Goal: Task Accomplishment & Management: Manage account settings

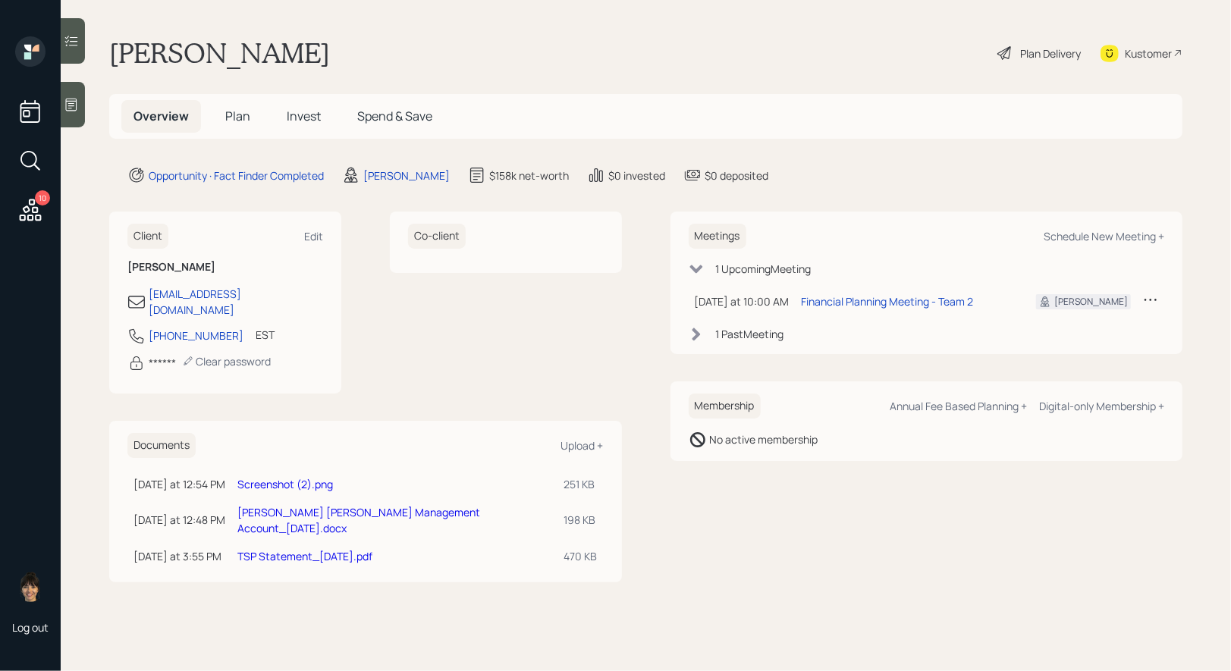
click at [268, 477] on link "Screenshot (2).png" at bounding box center [285, 484] width 96 height 14
click at [375, 505] on link "[PERSON_NAME] [PERSON_NAME] Management Account_[DATE].docx" at bounding box center [358, 520] width 243 height 30
click at [238, 114] on span "Plan" at bounding box center [237, 116] width 25 height 17
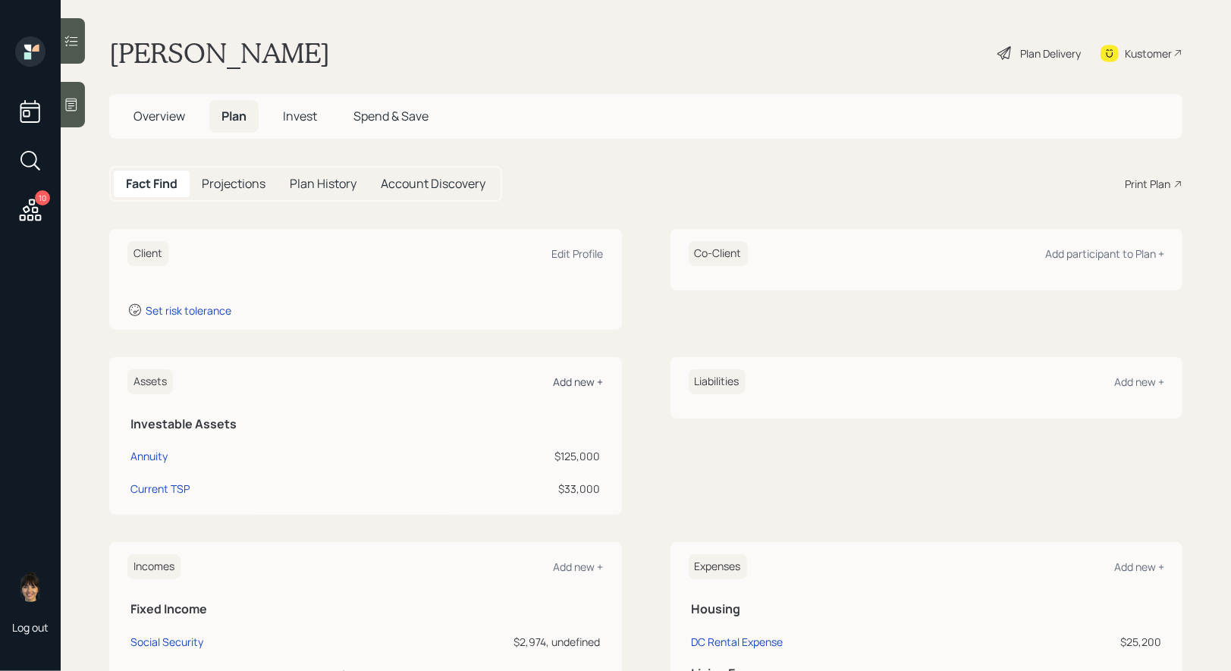
click at [576, 380] on div "Add new +" at bounding box center [579, 382] width 50 height 14
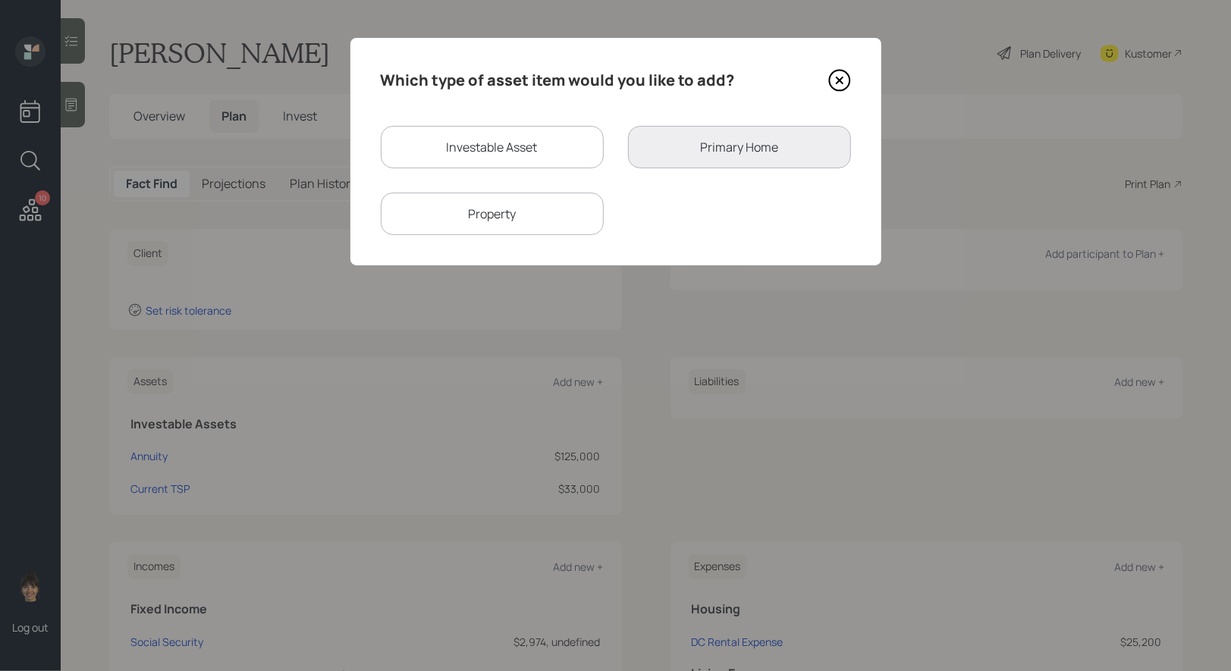
click at [454, 147] on div "Investable Asset" at bounding box center [492, 147] width 223 height 42
select select "taxable"
select select "balanced"
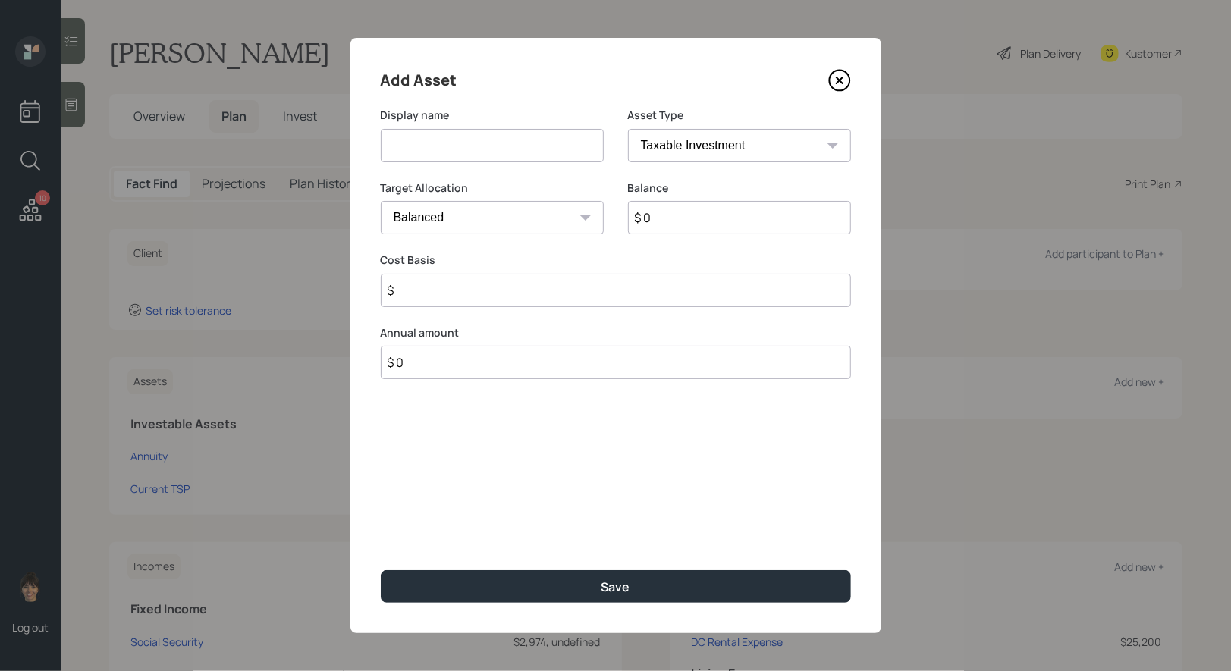
click at [452, 141] on input at bounding box center [492, 145] width 223 height 33
type input "IRA at Schwab"
click at [719, 222] on input "$ 0" at bounding box center [739, 217] width 223 height 33
type input "$ 125,000"
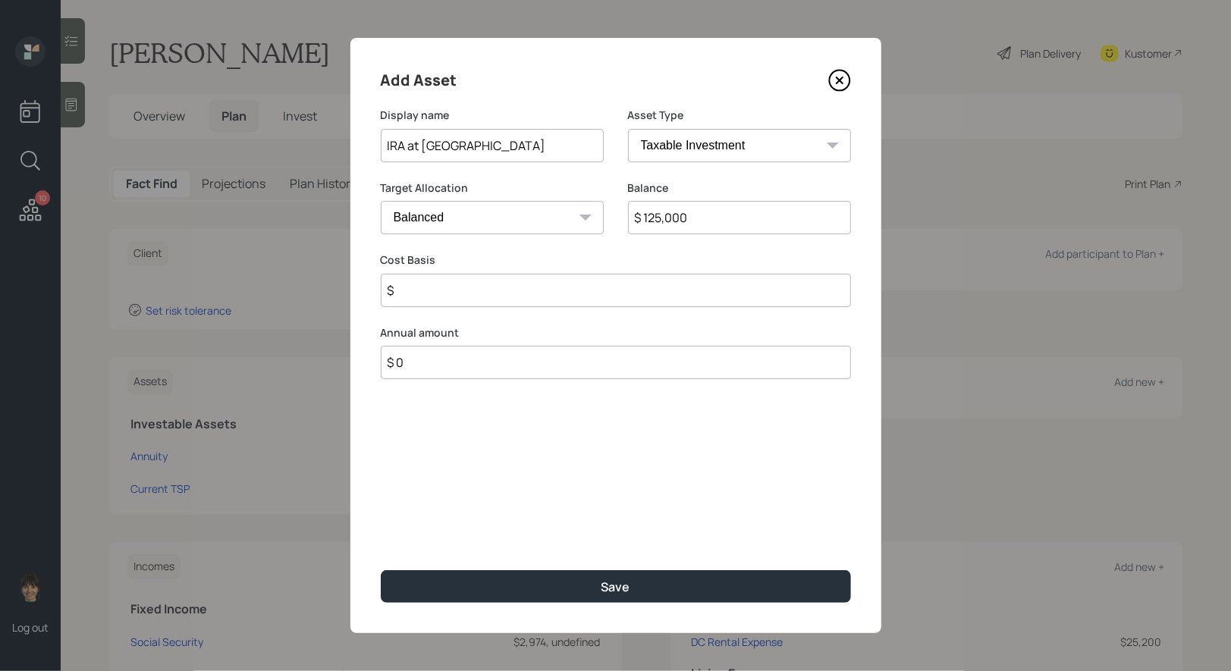
click at [605, 291] on input "$" at bounding box center [616, 290] width 470 height 33
click at [745, 142] on select "SEP IRA IRA Roth IRA 401(k) Roth 401(k) 403(b) Roth 403(b) 457(b) Roth 457(b) H…" at bounding box center [739, 145] width 223 height 33
select select "ira"
click at [628, 129] on select "SEP IRA IRA Roth IRA 401(k) Roth 401(k) 403(b) Roth 403(b) 457(b) Roth 457(b) H…" at bounding box center [739, 145] width 223 height 33
click at [494, 297] on input "$" at bounding box center [616, 290] width 470 height 33
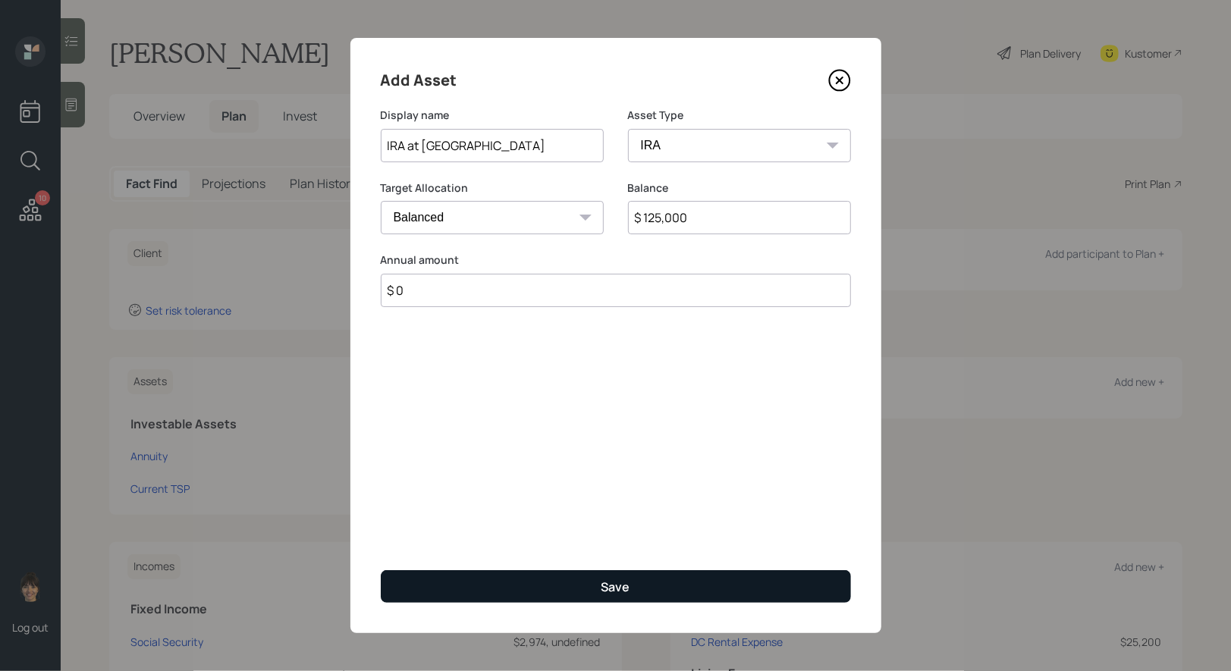
type input "$ 0"
click at [510, 577] on button "Save" at bounding box center [616, 586] width 470 height 33
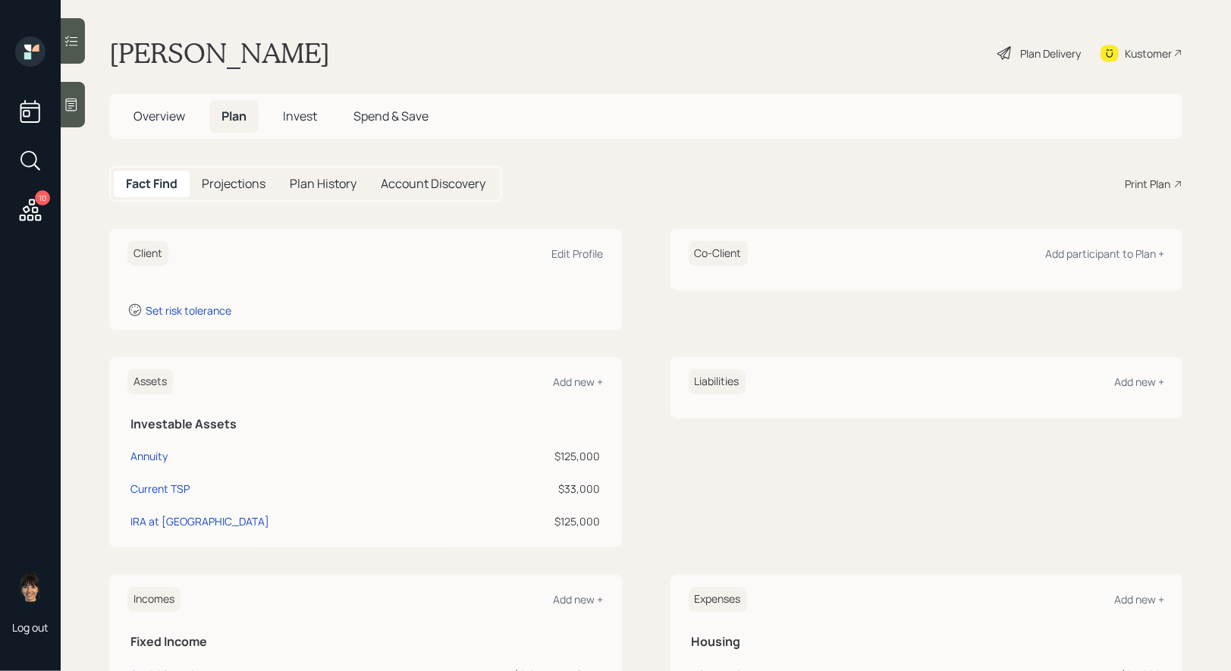
click at [82, 105] on div at bounding box center [73, 104] width 24 height 45
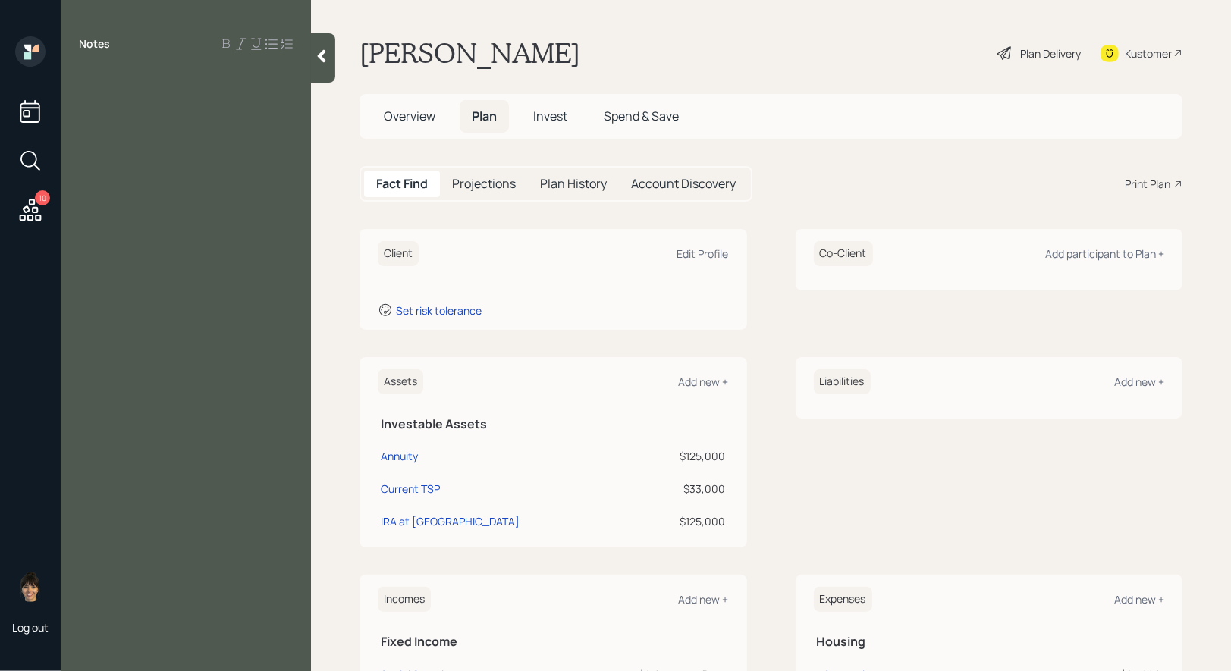
click at [328, 63] on icon at bounding box center [321, 56] width 15 height 15
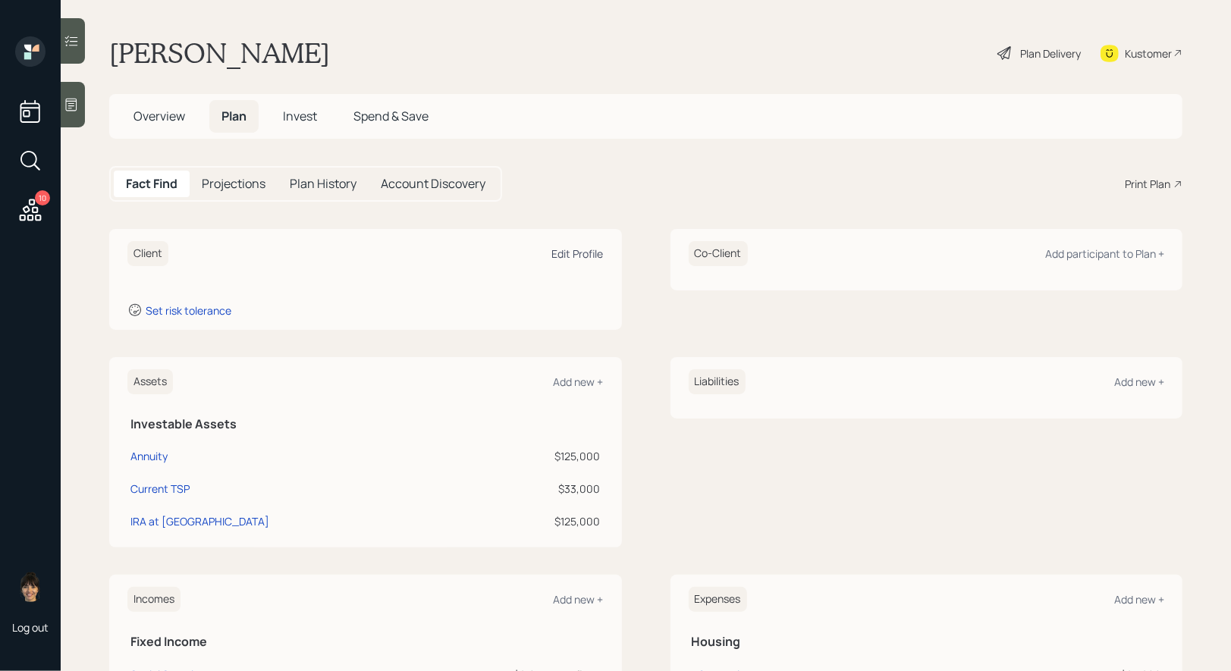
click at [592, 248] on div "Edit Profile" at bounding box center [578, 253] width 52 height 14
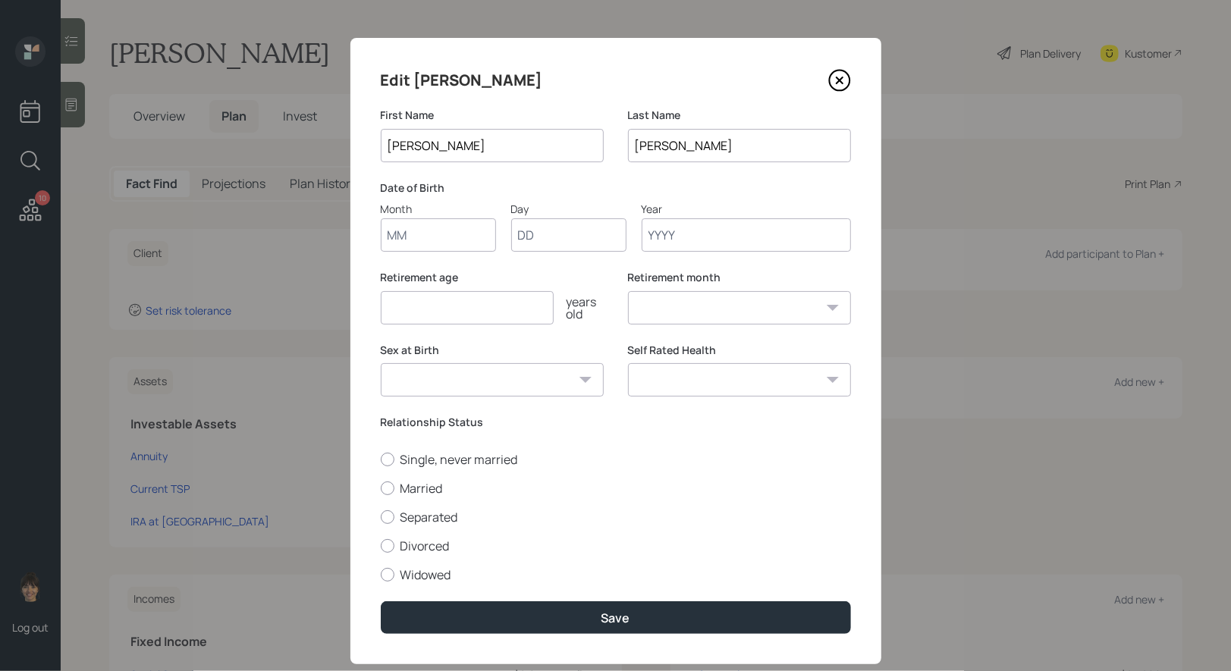
click at [428, 240] on input "Month" at bounding box center [438, 234] width 115 height 33
type input "01"
type input "1957"
select select "1"
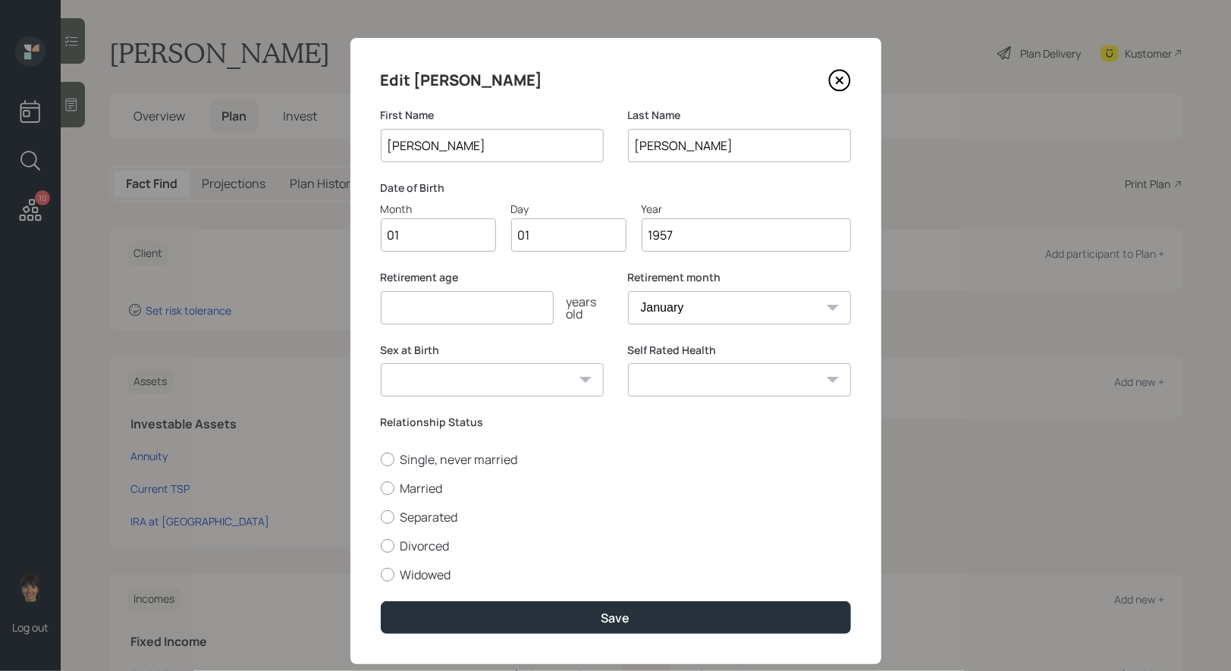
type input "1957"
click at [438, 304] on input "number" at bounding box center [467, 307] width 173 height 33
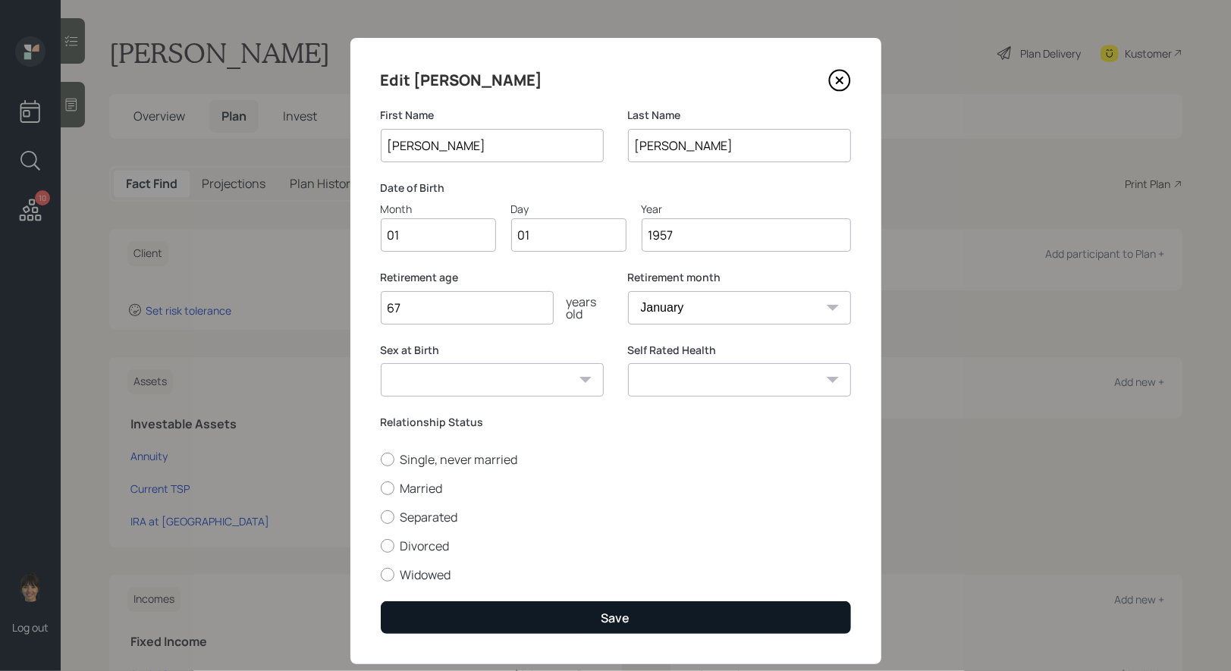
type input "67"
click at [488, 623] on button "Save" at bounding box center [616, 617] width 470 height 33
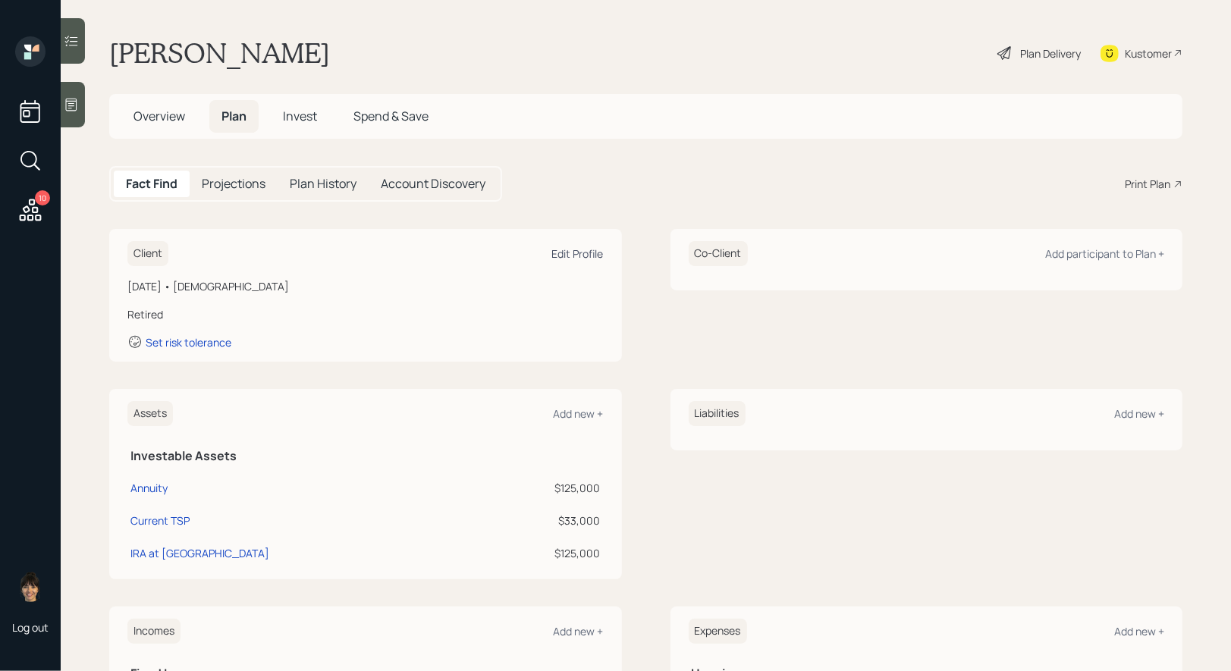
click at [572, 247] on div "Edit Profile" at bounding box center [578, 253] width 52 height 14
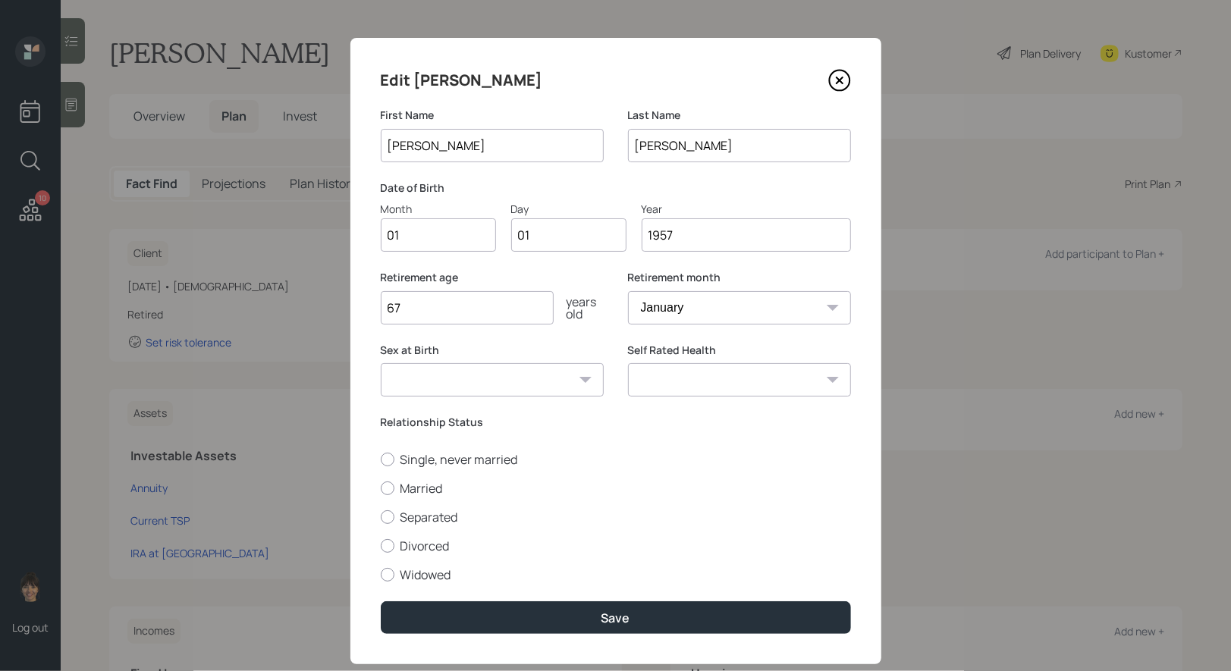
click at [691, 241] on input "1957" at bounding box center [745, 234] width 209 height 33
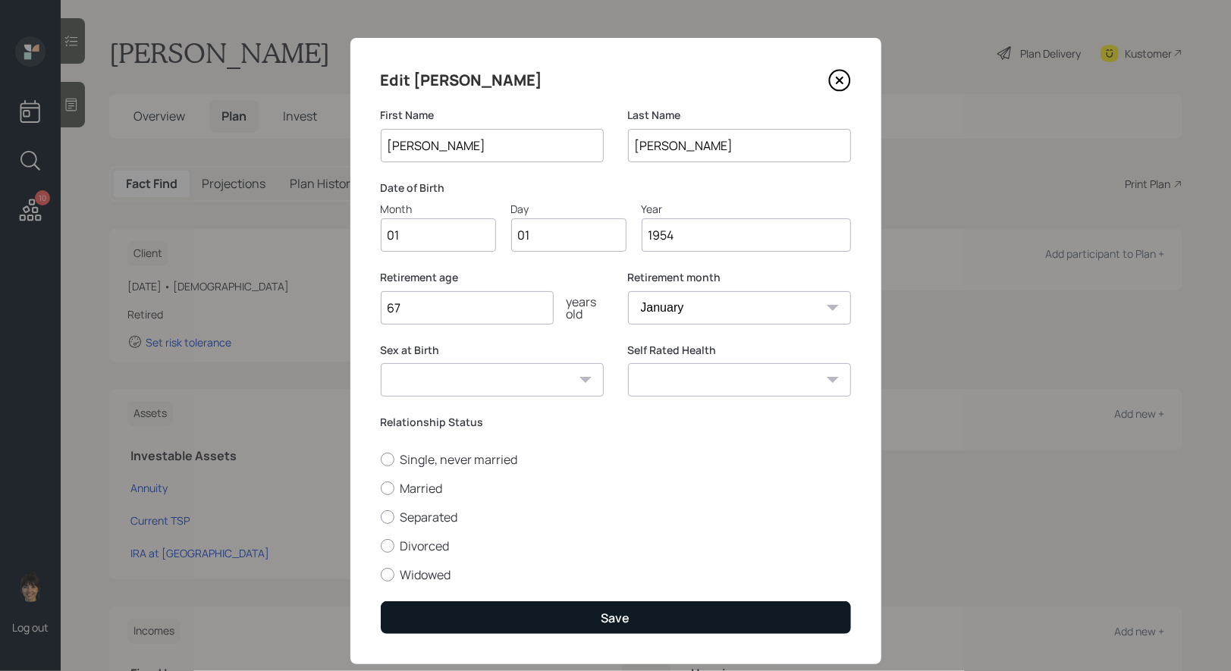
type input "1954"
click at [576, 610] on button "Save" at bounding box center [616, 617] width 470 height 33
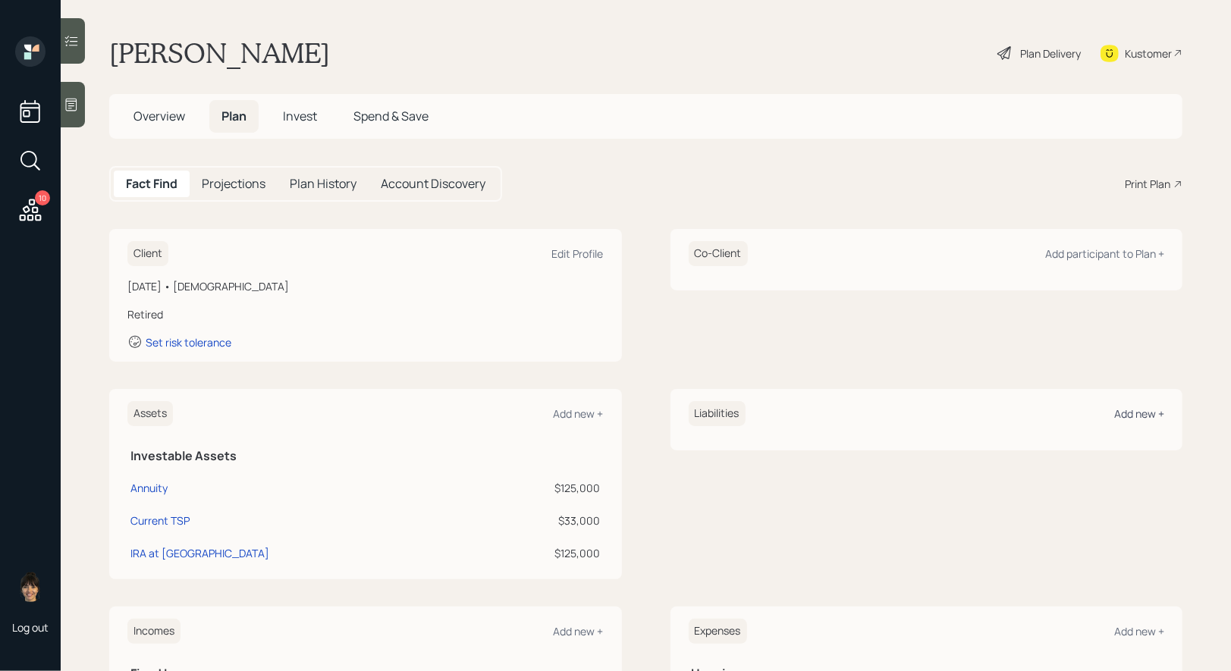
click at [1134, 409] on div "Add new +" at bounding box center [1139, 413] width 50 height 14
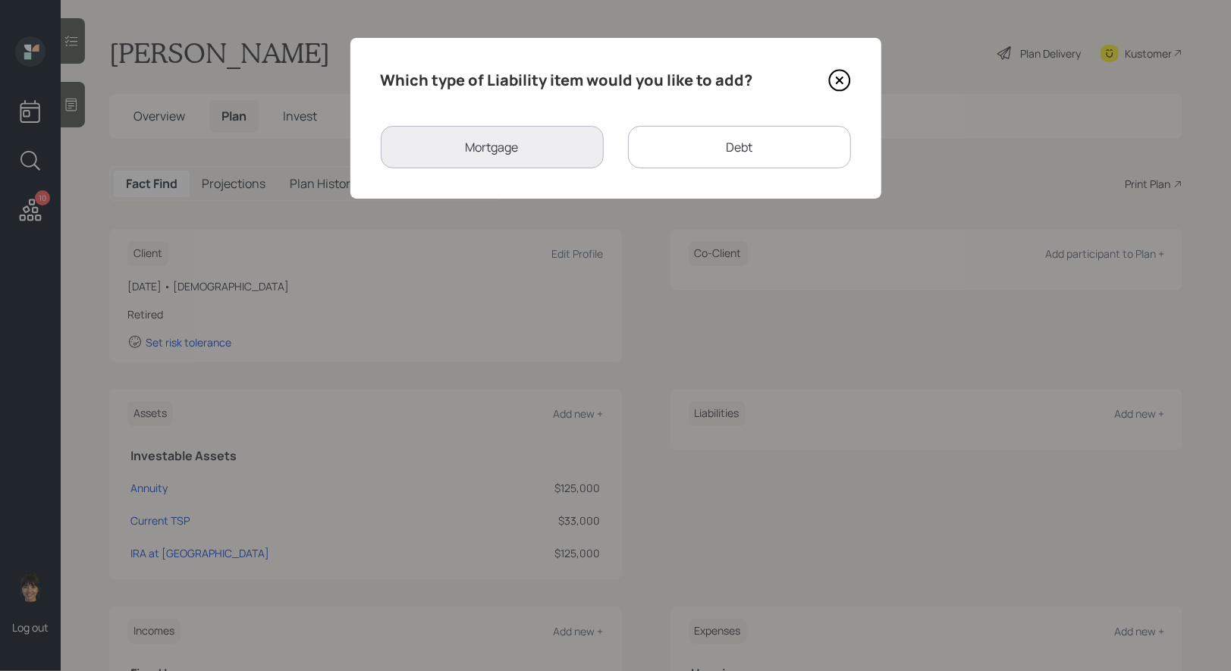
click at [663, 154] on div "Debt" at bounding box center [739, 147] width 223 height 42
select select "credit_card"
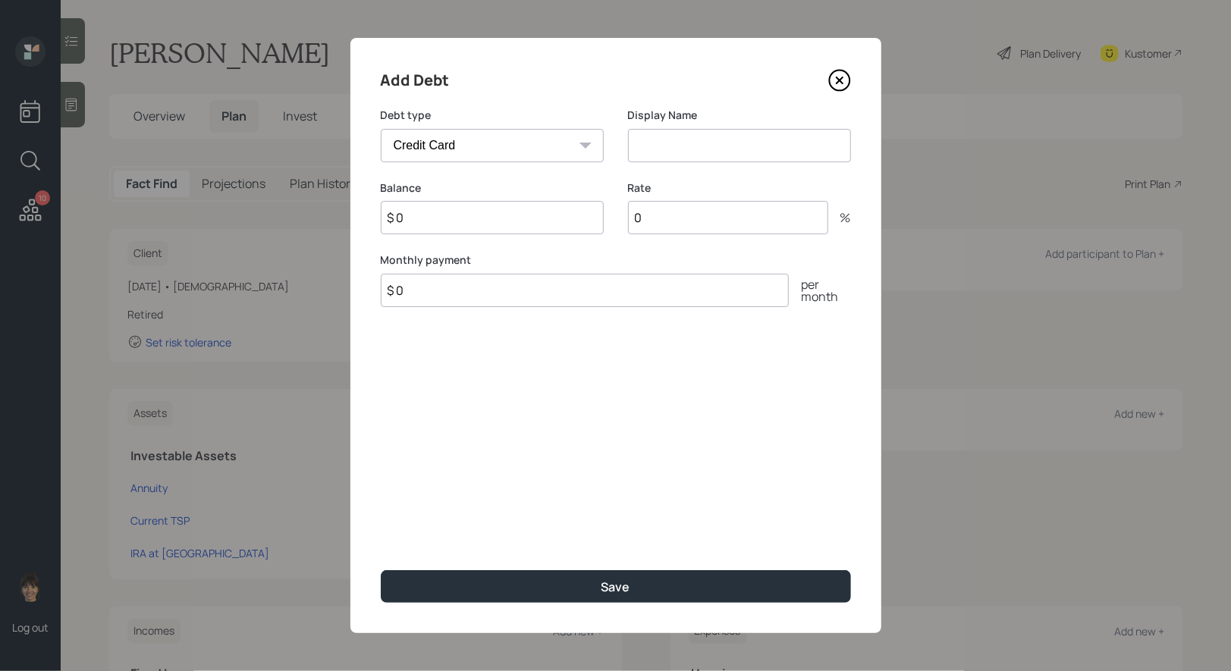
click at [645, 148] on input at bounding box center [739, 145] width 223 height 33
type input "Credit Card"
click at [499, 218] on input "$ 0" at bounding box center [492, 217] width 223 height 33
type input "$ 8,000"
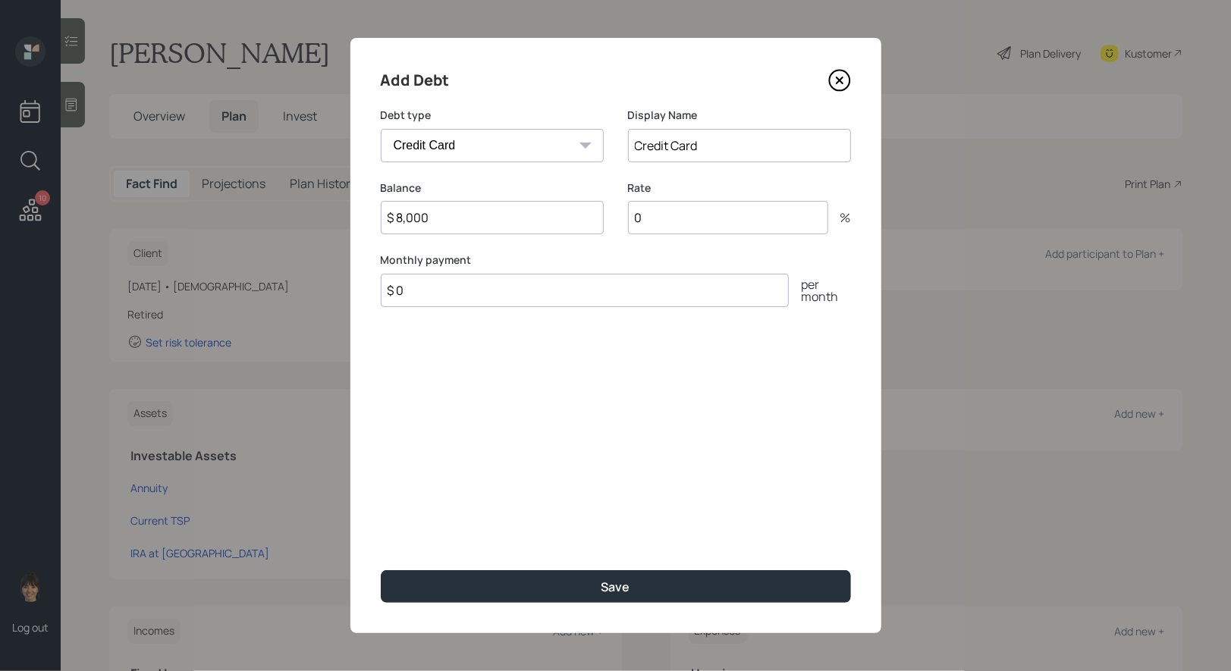
click at [426, 293] on input "$ 0" at bounding box center [585, 290] width 408 height 33
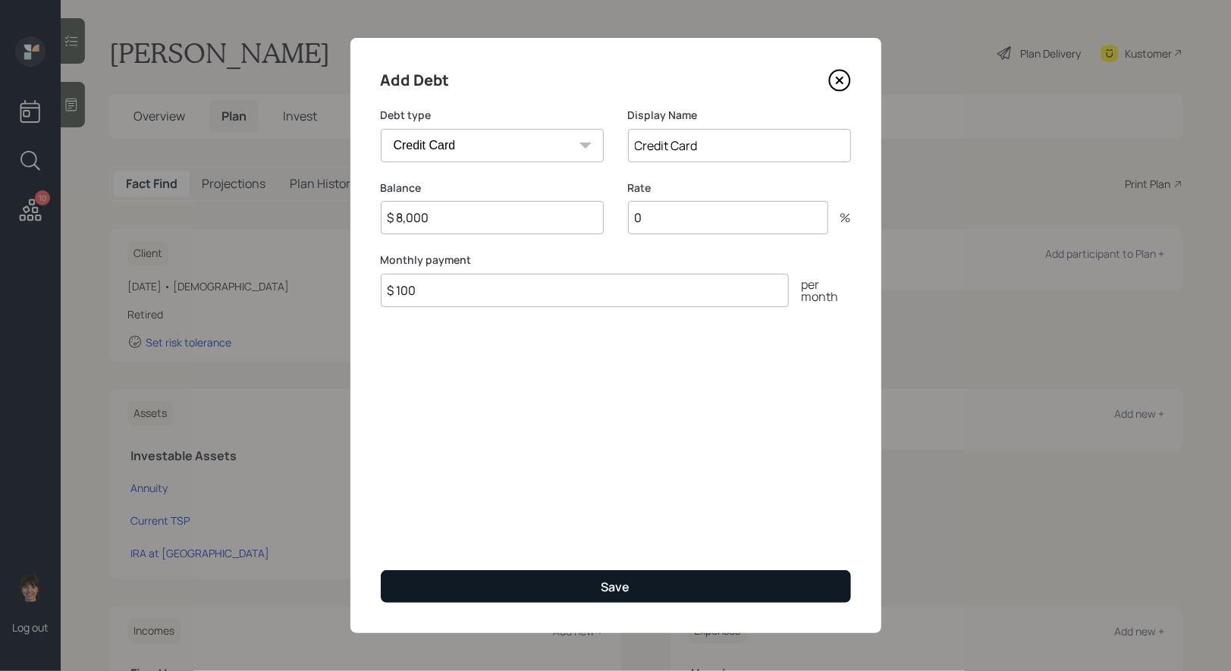
type input "$ 100"
click at [491, 583] on button "Save" at bounding box center [616, 586] width 470 height 33
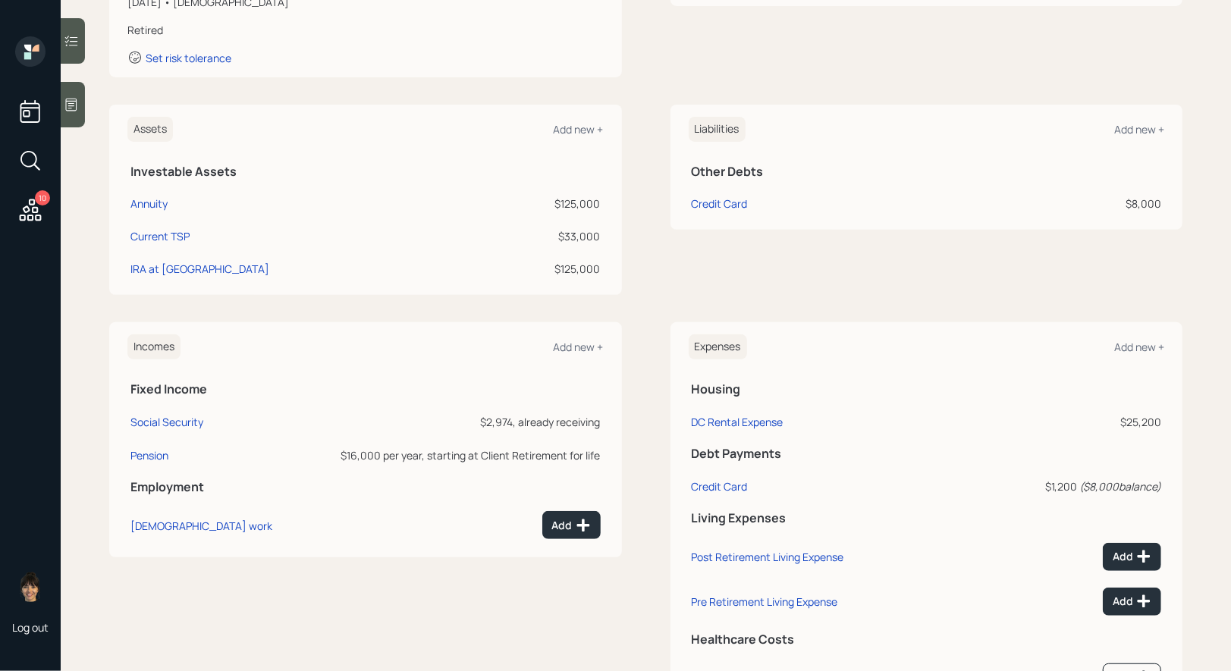
scroll to position [356, 0]
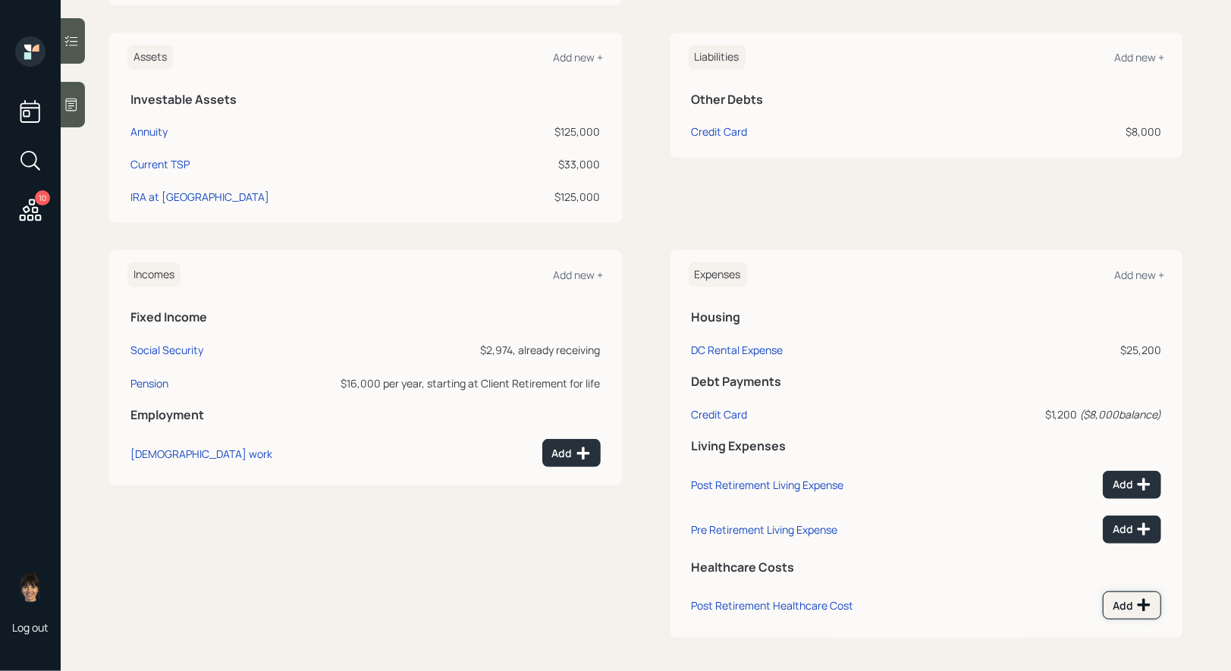
click at [1138, 605] on icon at bounding box center [1143, 604] width 15 height 15
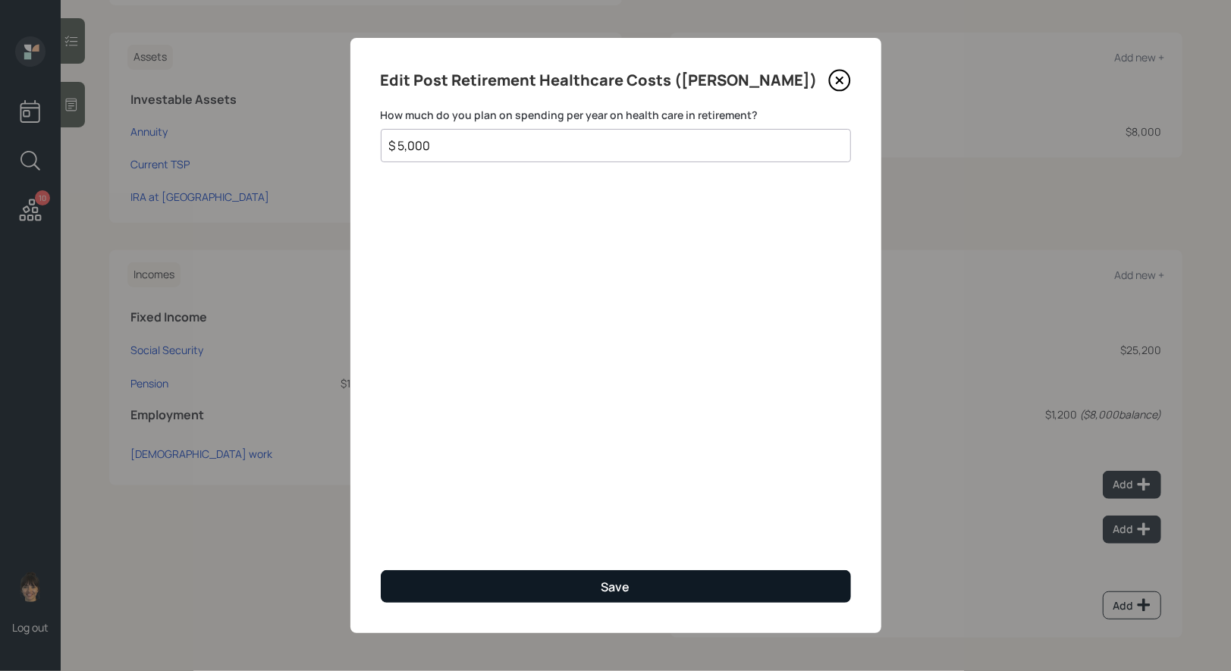
type input "$ 5,000"
click at [488, 584] on button "Save" at bounding box center [616, 586] width 470 height 33
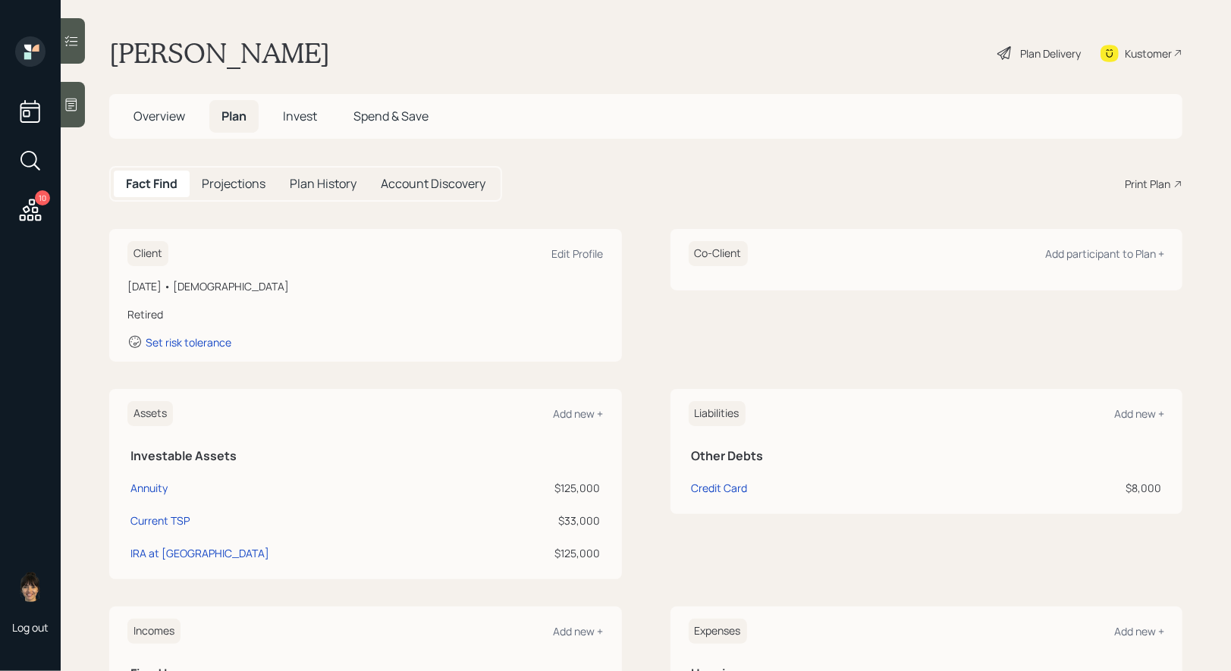
click at [1050, 49] on div "Plan Delivery" at bounding box center [1050, 53] width 61 height 16
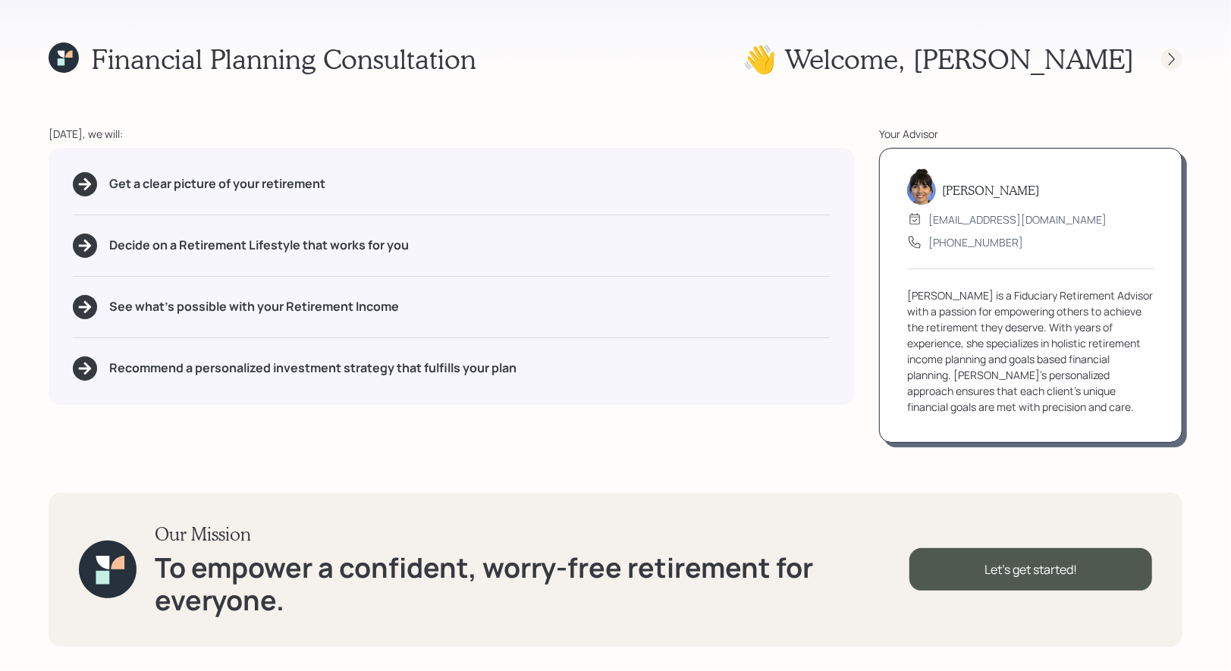
click at [1171, 60] on icon at bounding box center [1171, 59] width 15 height 15
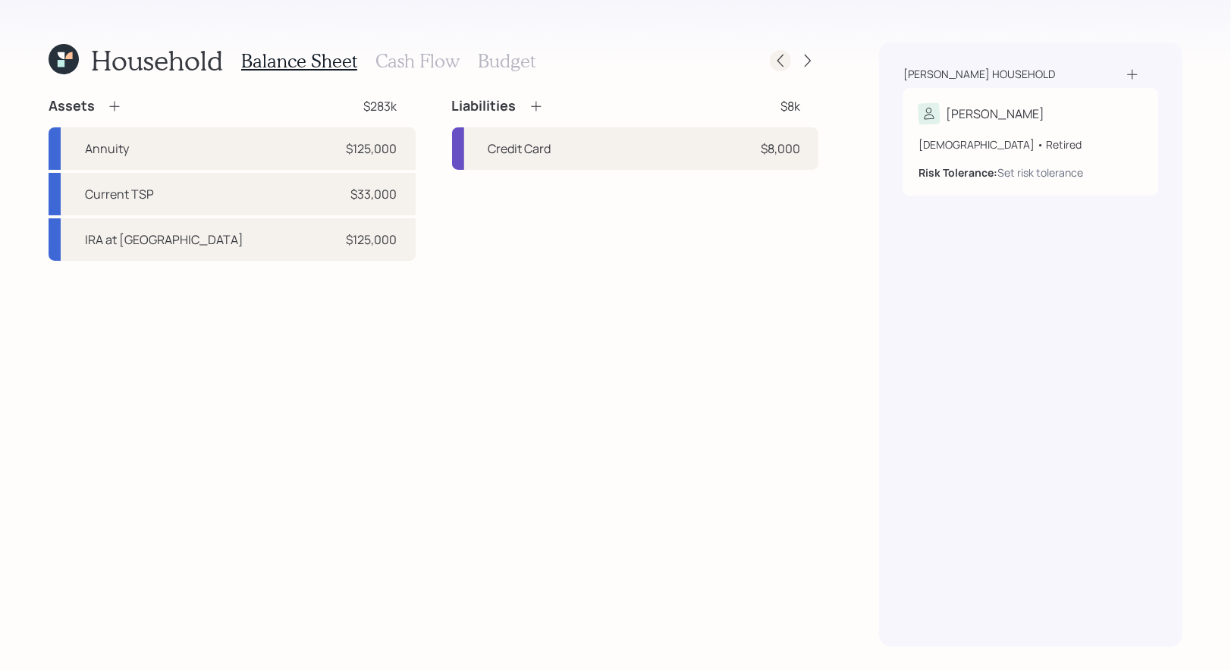
click at [775, 64] on icon at bounding box center [780, 60] width 15 height 15
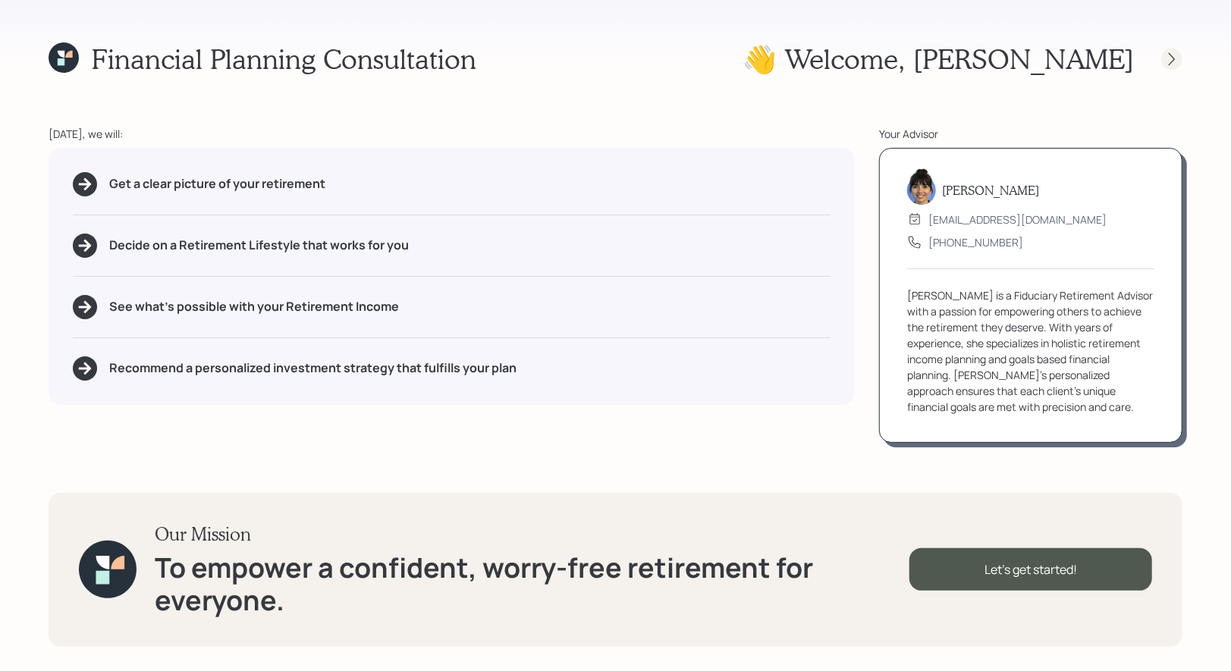
click at [1171, 68] on div at bounding box center [1171, 59] width 21 height 21
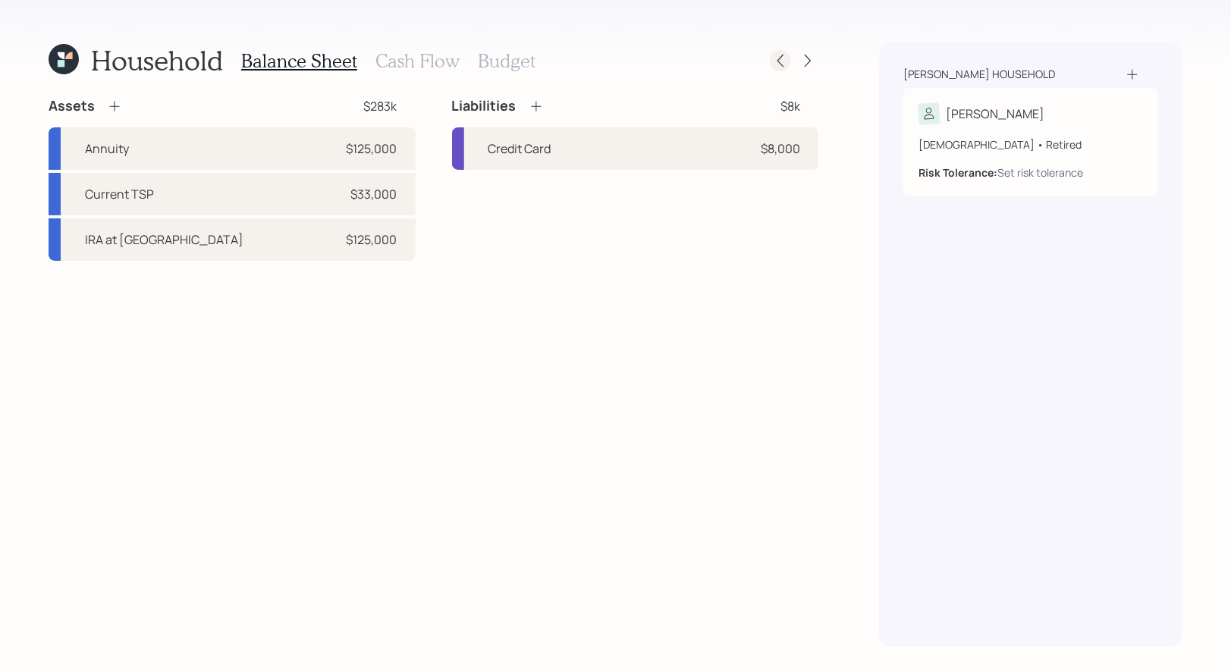
click at [782, 60] on icon at bounding box center [780, 60] width 15 height 15
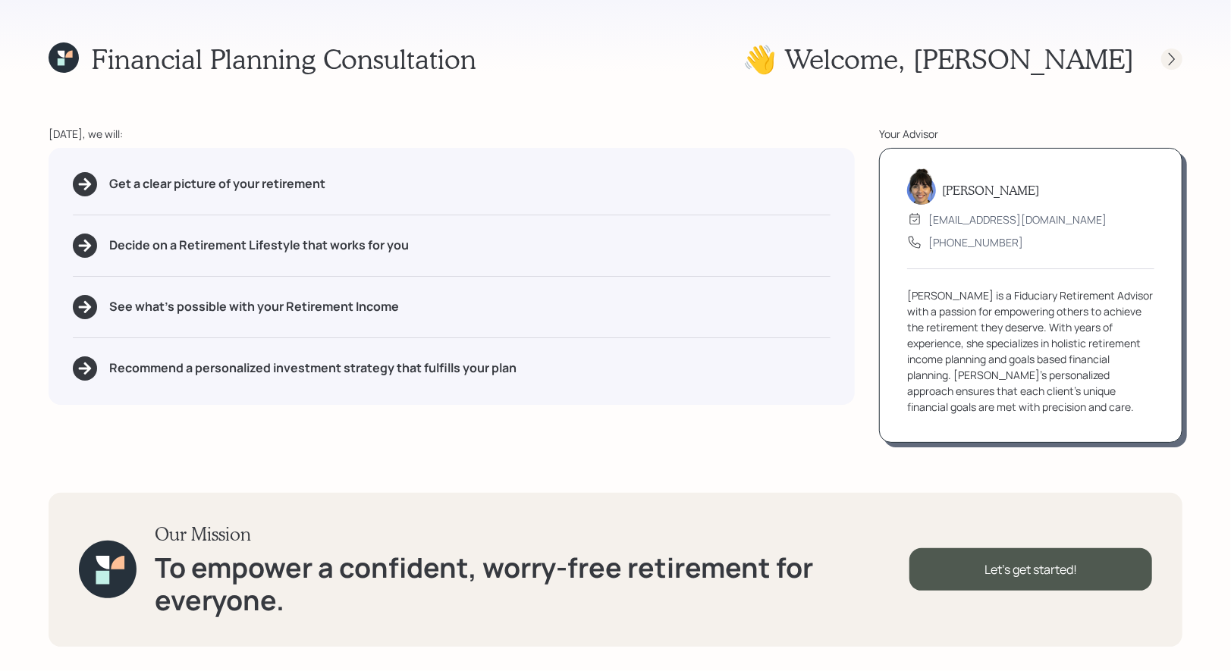
click at [1173, 61] on icon at bounding box center [1171, 59] width 15 height 15
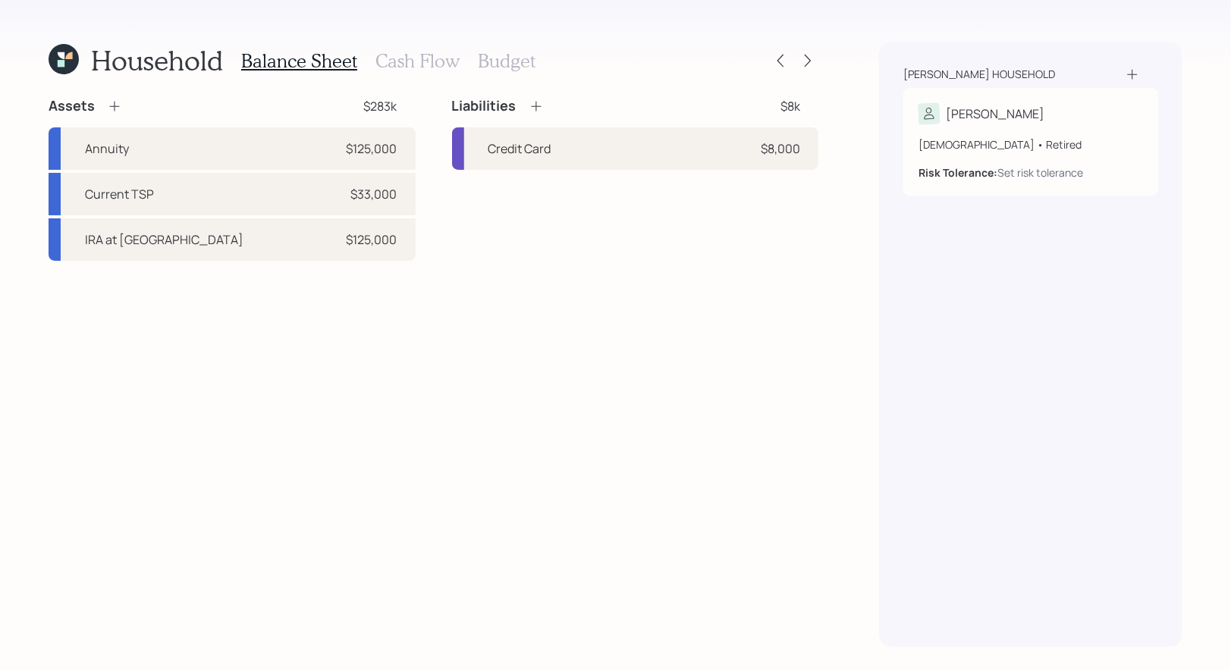
click at [116, 103] on icon at bounding box center [114, 106] width 15 height 15
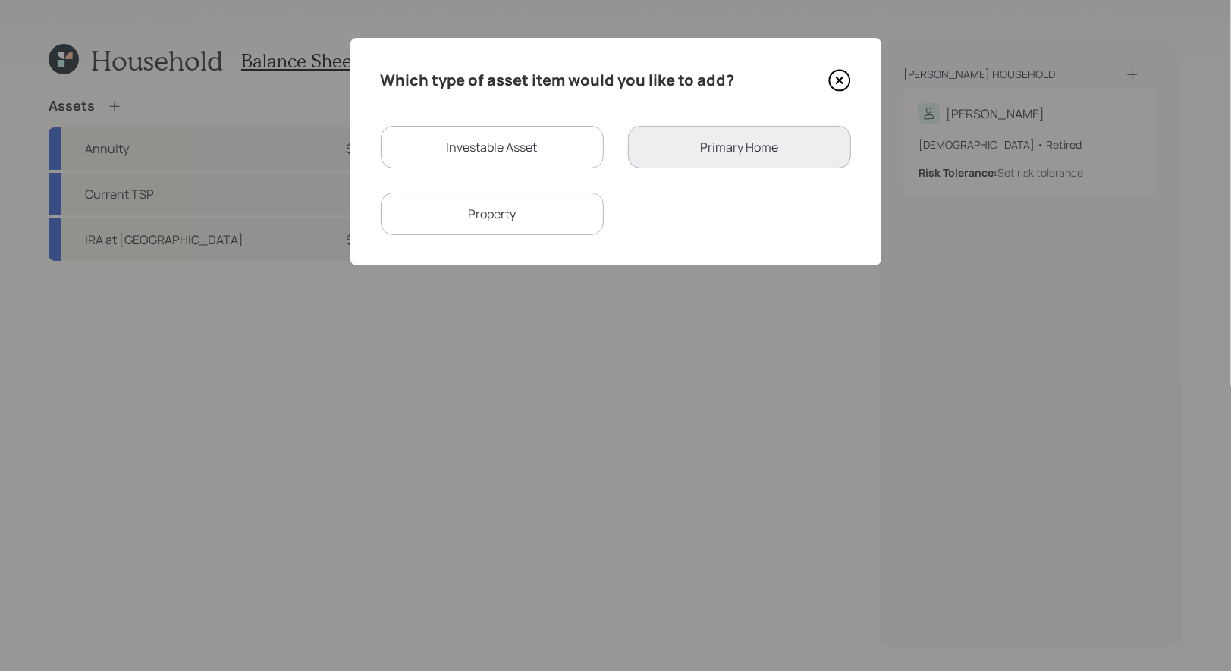
click at [484, 139] on div "Investable Asset" at bounding box center [492, 147] width 223 height 42
select select "taxable"
select select "balanced"
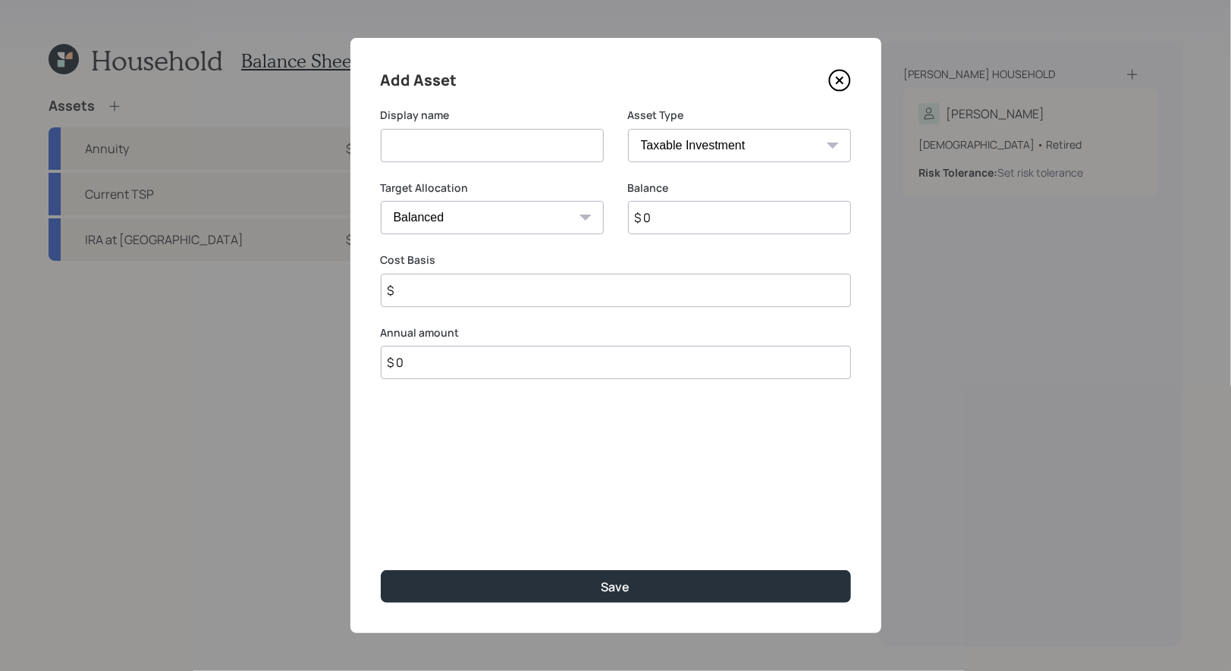
click at [475, 137] on input at bounding box center [492, 145] width 223 height 33
type input "Savings"
click at [692, 223] on input "$ 0" at bounding box center [739, 217] width 223 height 33
type input "$ 3,000"
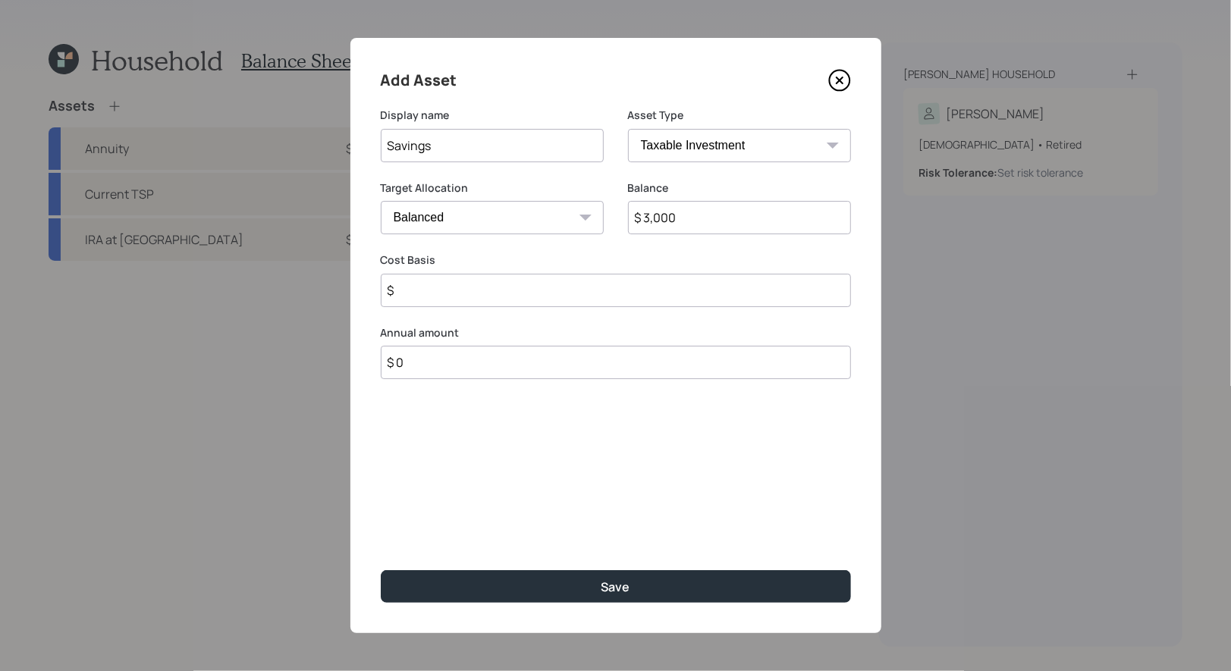
click at [443, 213] on select "Cash Conservative Balanced Aggressive" at bounding box center [492, 217] width 223 height 33
select select "uninvested"
click at [381, 201] on select "Cash Conservative Balanced Aggressive" at bounding box center [492, 217] width 223 height 33
click at [429, 296] on input "$" at bounding box center [616, 290] width 470 height 33
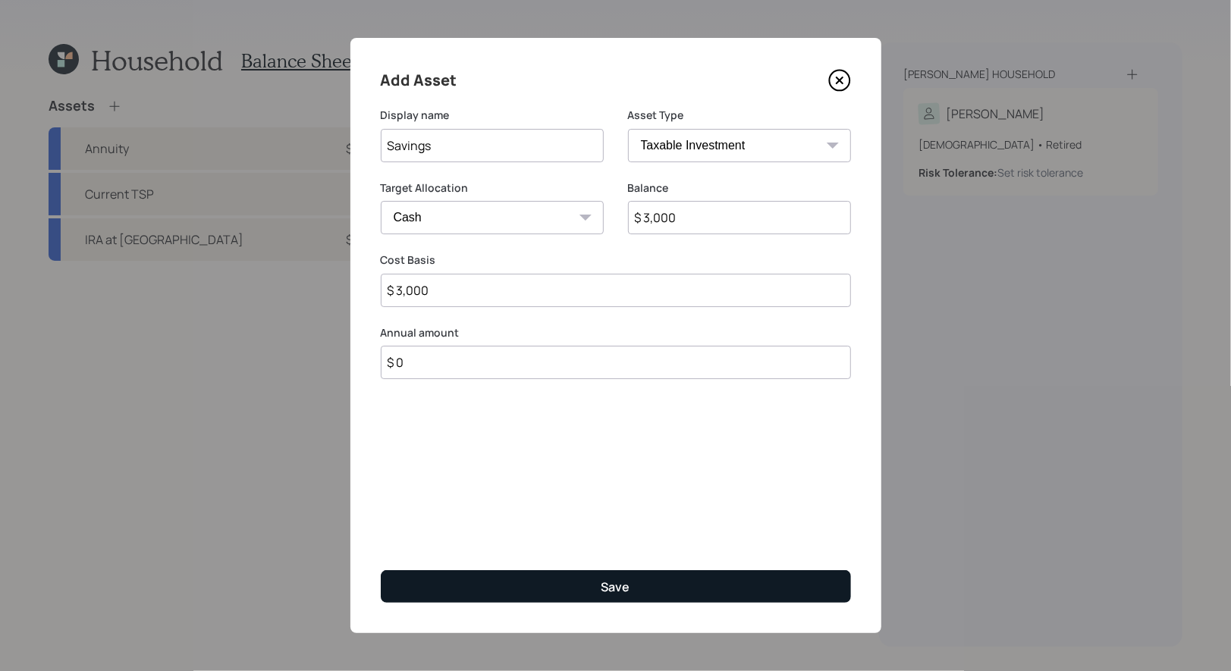
type input "$ 3,000"
click at [490, 591] on button "Save" at bounding box center [616, 586] width 470 height 33
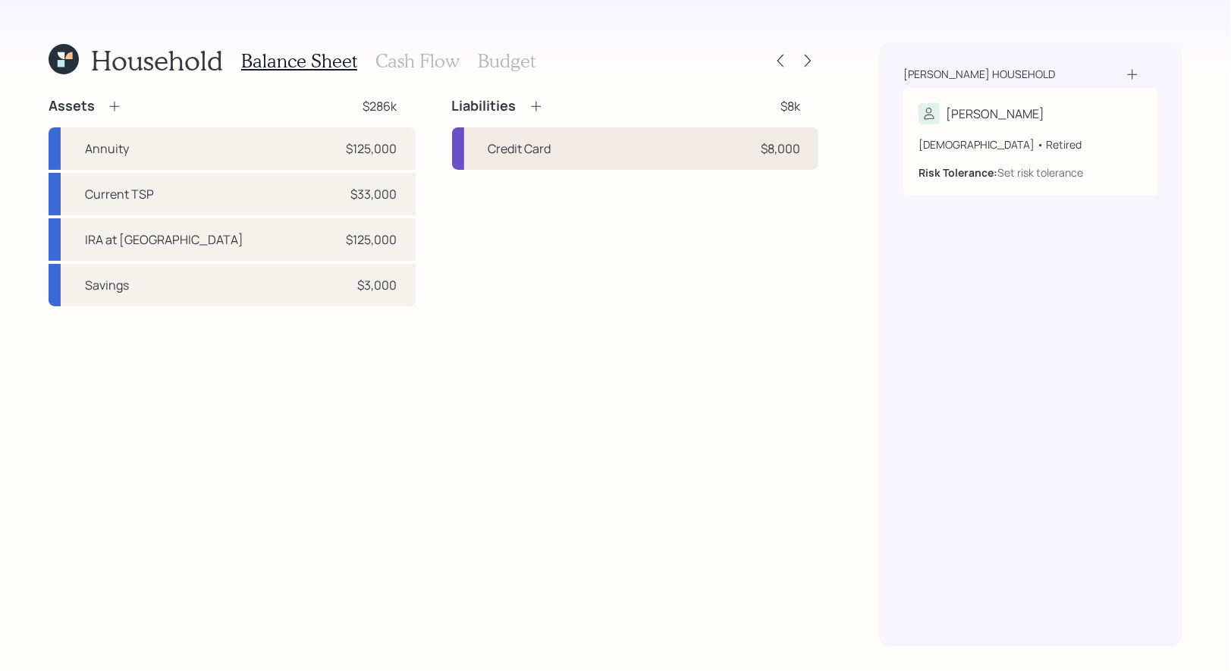
click at [565, 152] on div "Credit Card $8,000" at bounding box center [635, 148] width 367 height 42
select select "credit_card"
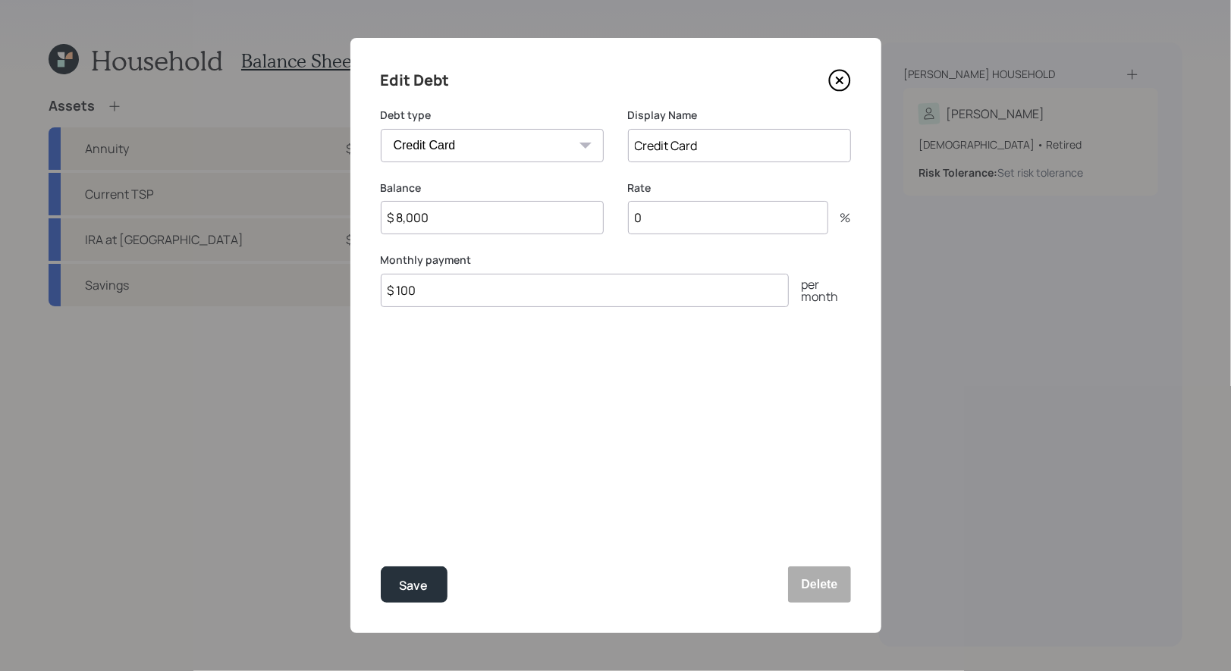
click at [440, 225] on input "$ 8,000" at bounding box center [492, 217] width 223 height 33
type input "$ 10,000"
click at [681, 224] on input "0" at bounding box center [728, 217] width 200 height 33
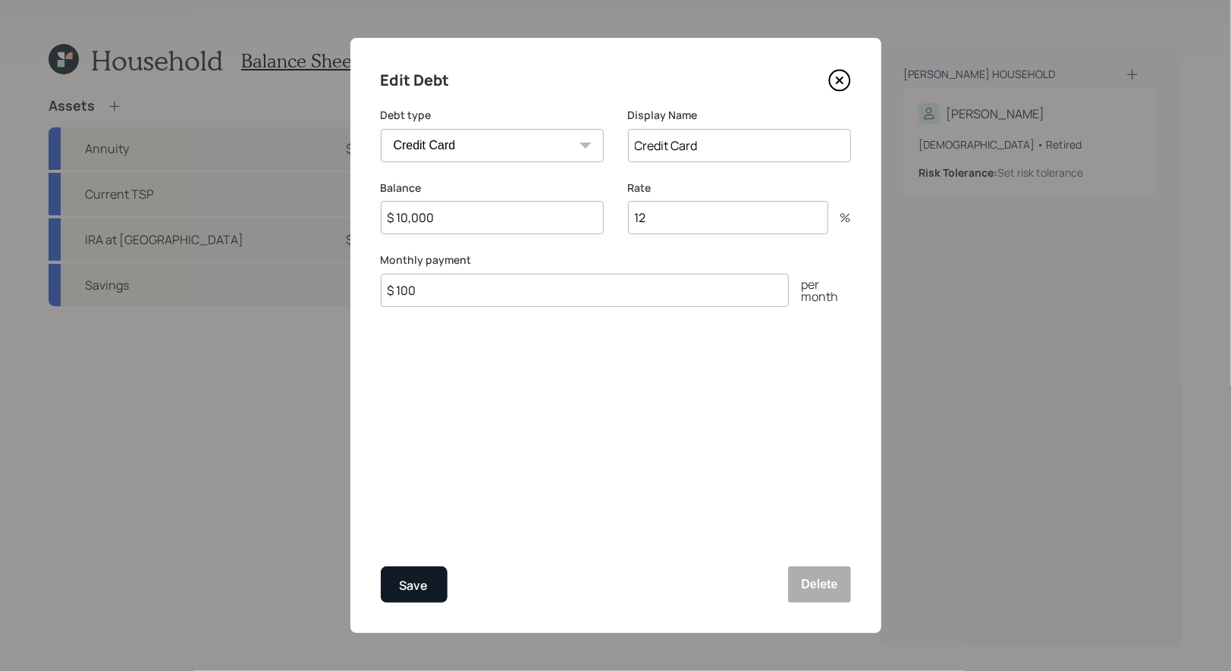
type input "12"
click at [405, 585] on div "Save" at bounding box center [414, 586] width 29 height 20
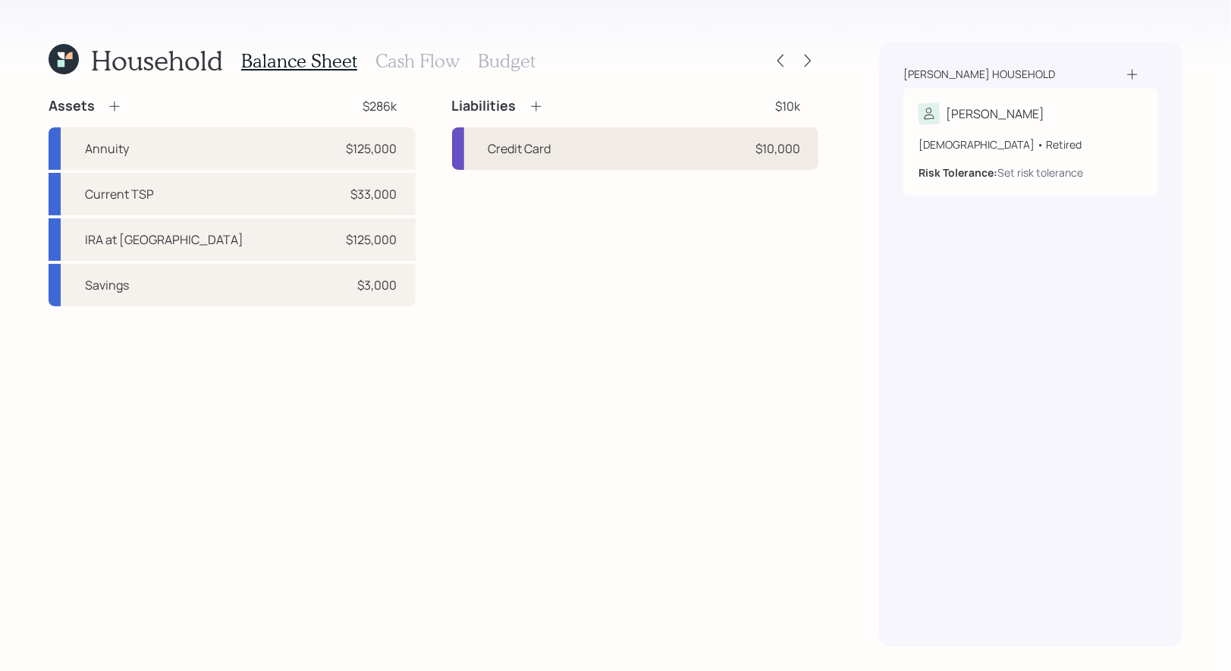
click at [569, 157] on div "Credit Card $10,000" at bounding box center [635, 148] width 367 height 42
select select "credit_card"
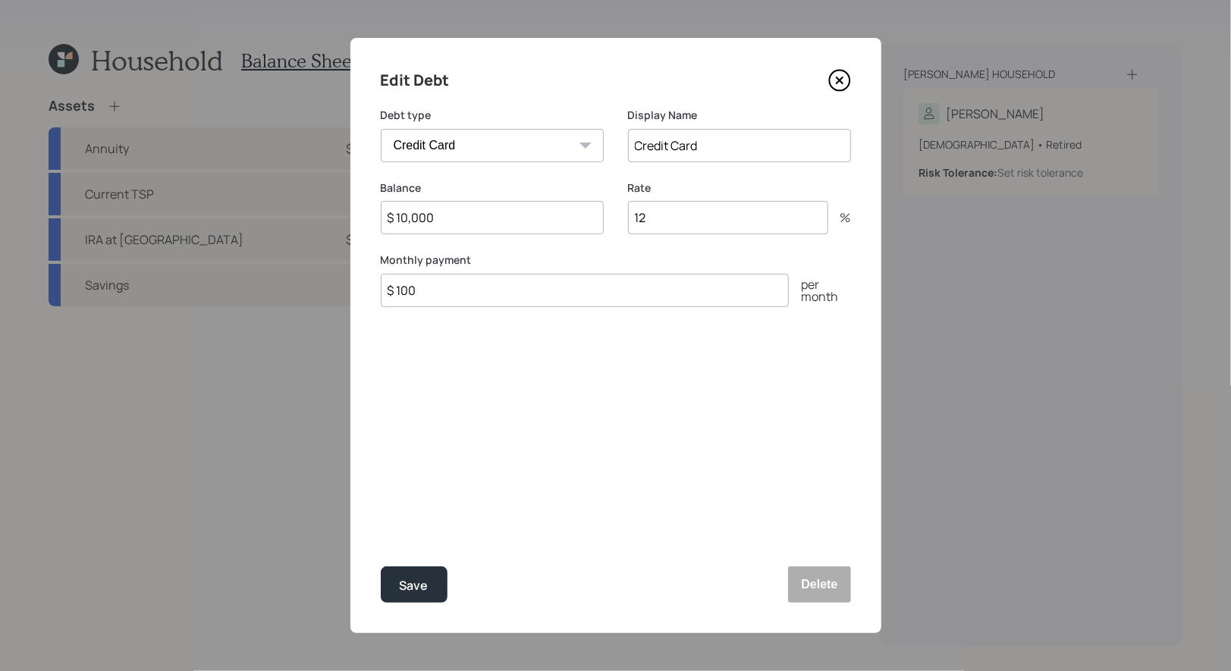
click at [403, 291] on input "$ 100" at bounding box center [585, 290] width 408 height 33
type input "$ 200"
click at [413, 576] on div "Save" at bounding box center [414, 586] width 29 height 20
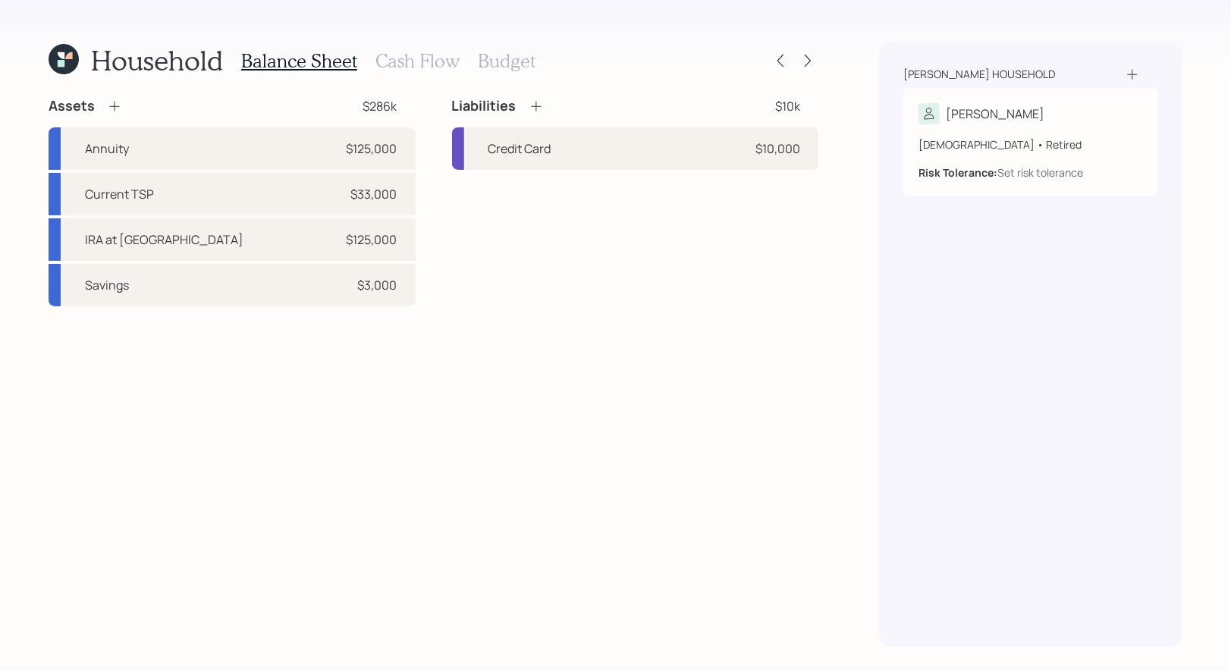
click at [381, 58] on h3 "Cash Flow" at bounding box center [417, 61] width 84 height 22
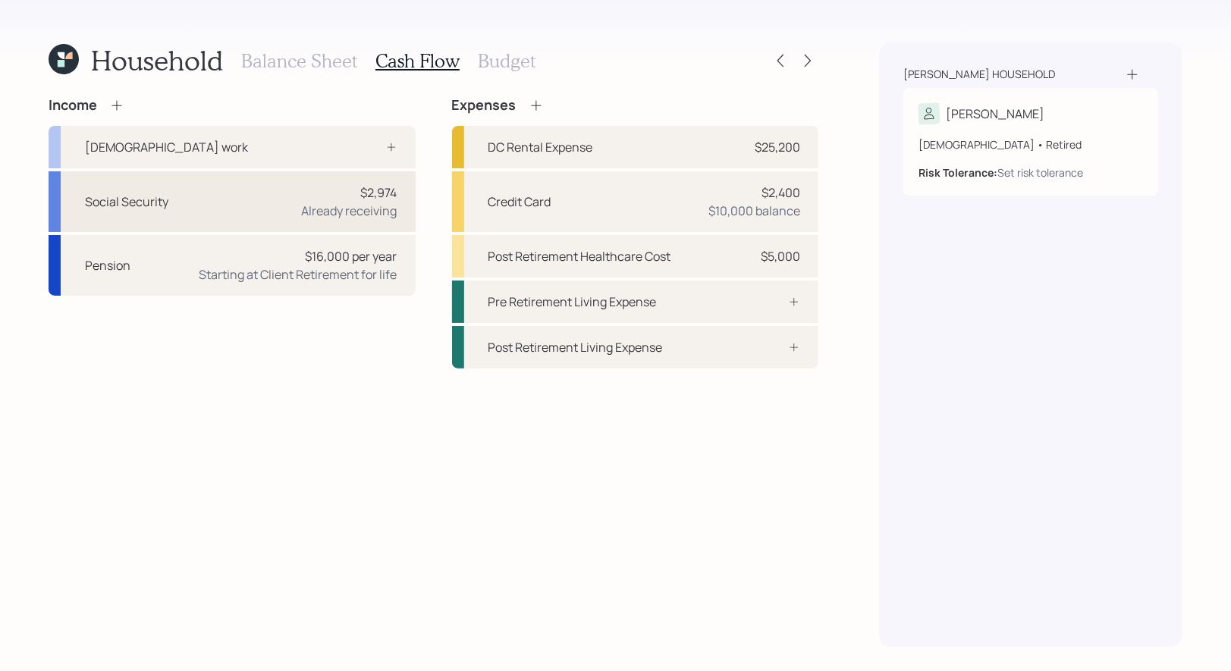
click at [294, 202] on div "Social Security $2,974 Already receiving" at bounding box center [232, 201] width 367 height 61
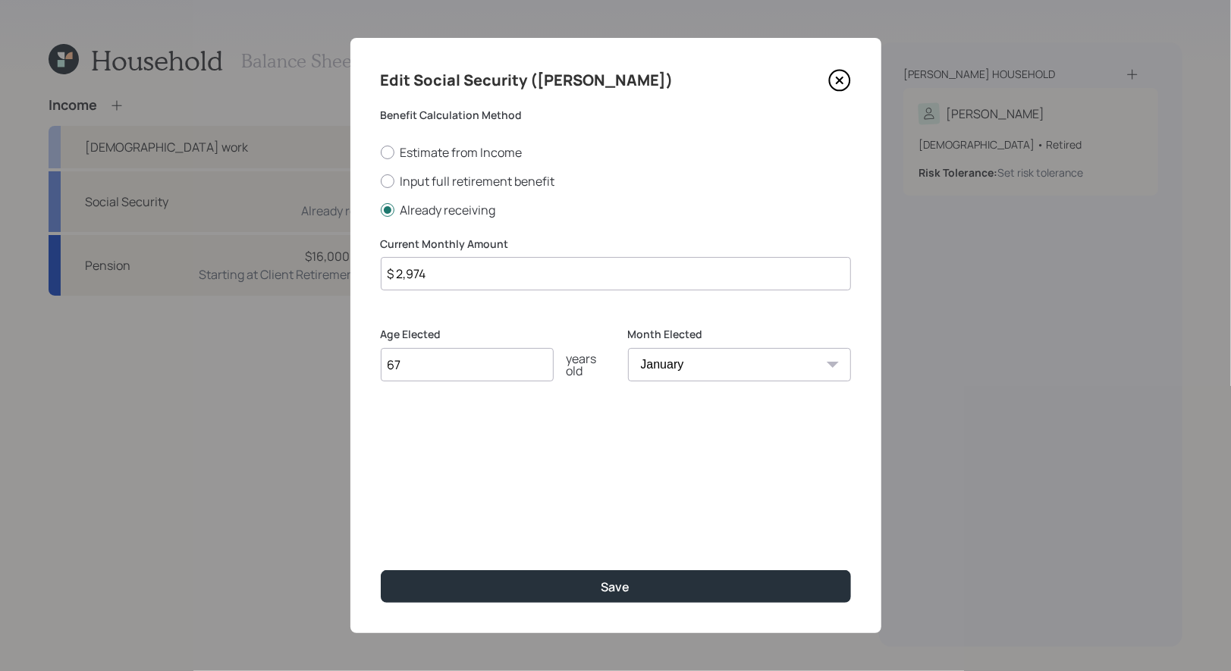
click at [462, 283] on input "$ 2,974" at bounding box center [616, 273] width 470 height 33
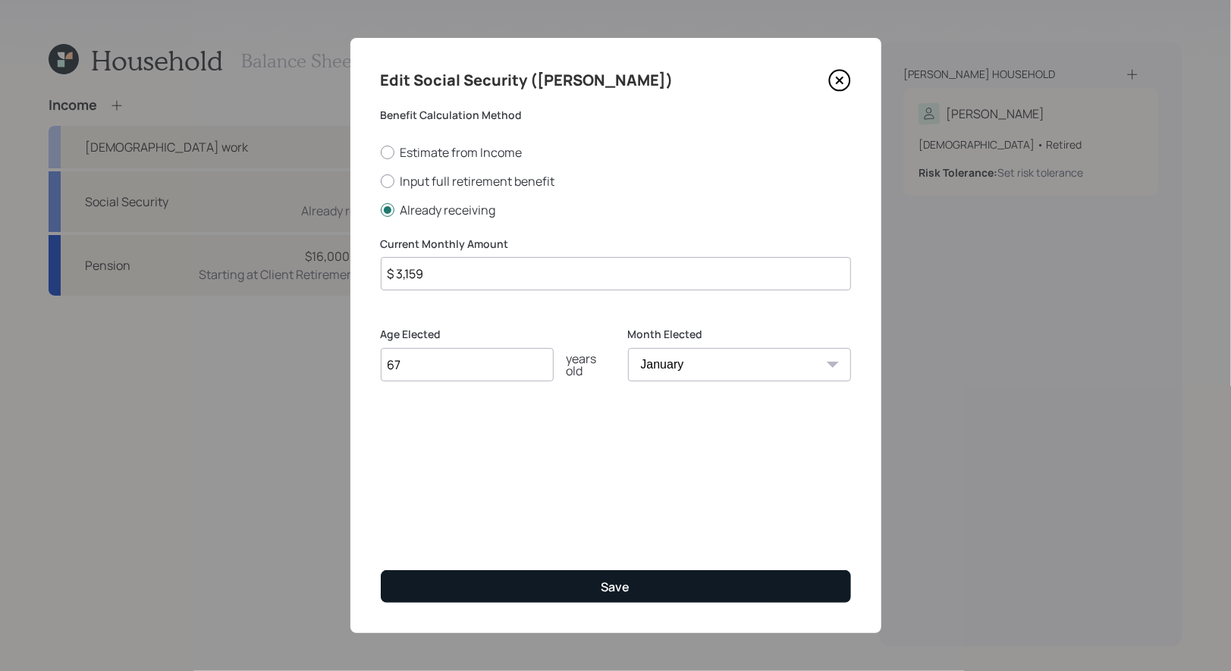
type input "$ 3,159"
click at [538, 582] on button "Save" at bounding box center [616, 586] width 470 height 33
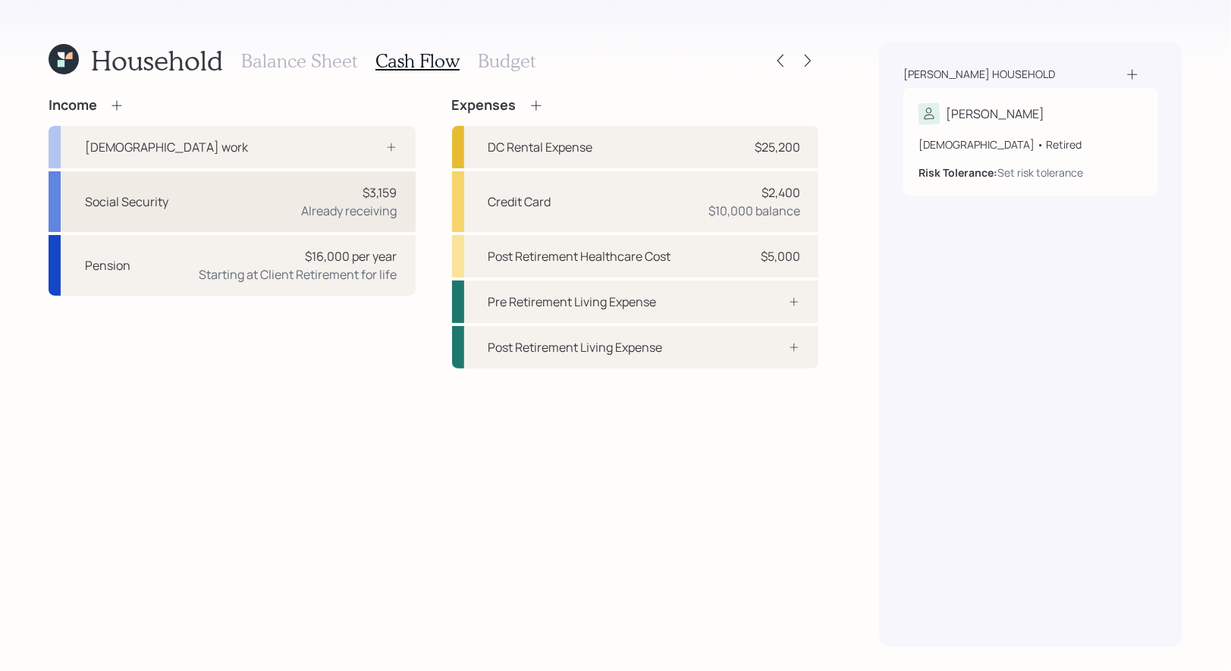
click at [220, 215] on div "Social Security $3,159 Already receiving" at bounding box center [232, 201] width 367 height 61
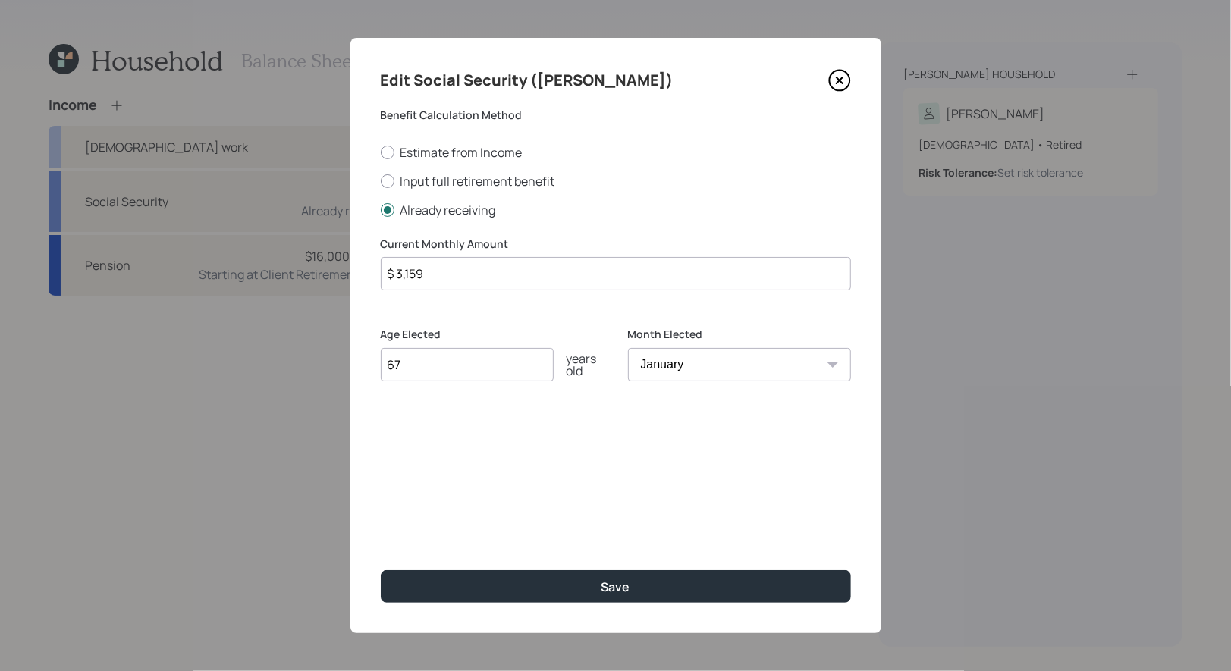
click at [456, 273] on input "$ 3,159" at bounding box center [616, 273] width 470 height 33
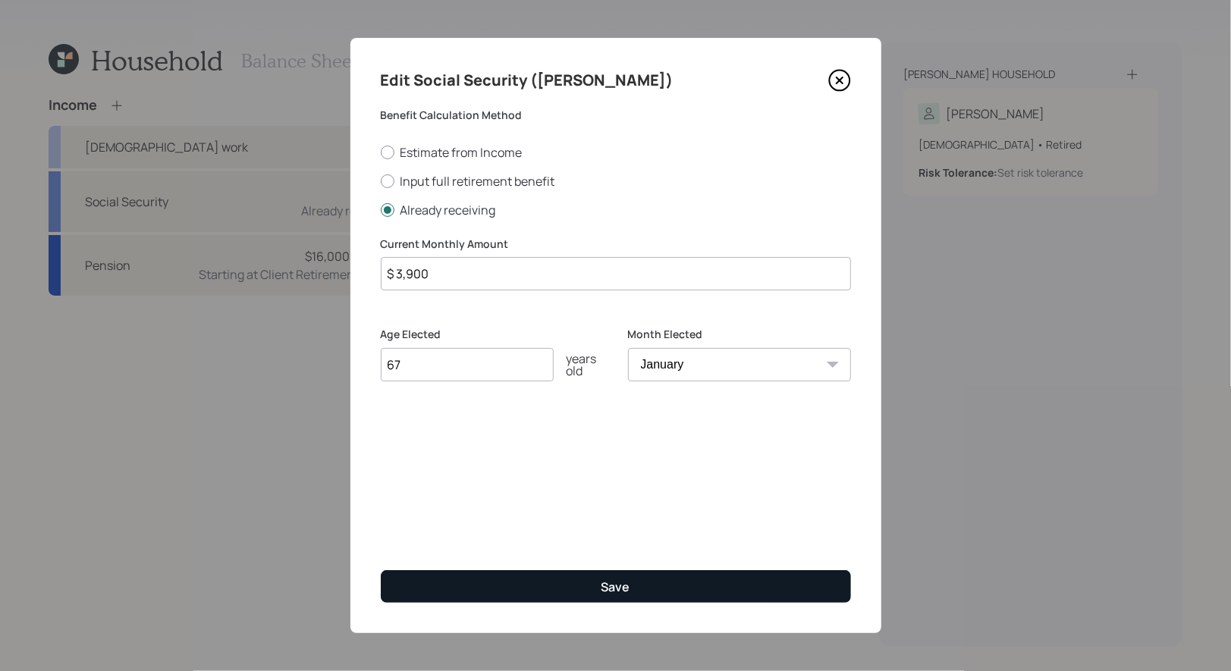
type input "$ 3,900"
click at [509, 584] on button "Save" at bounding box center [616, 586] width 470 height 33
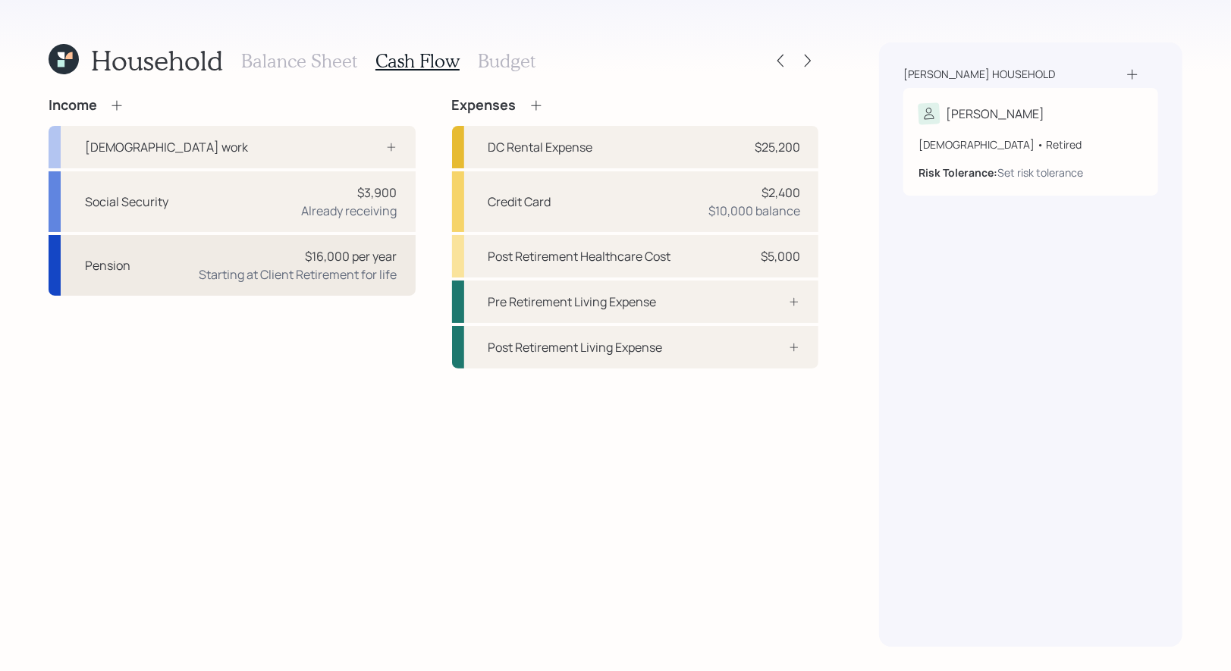
click at [199, 268] on div "Starting at Client Retirement for life" at bounding box center [298, 274] width 198 height 18
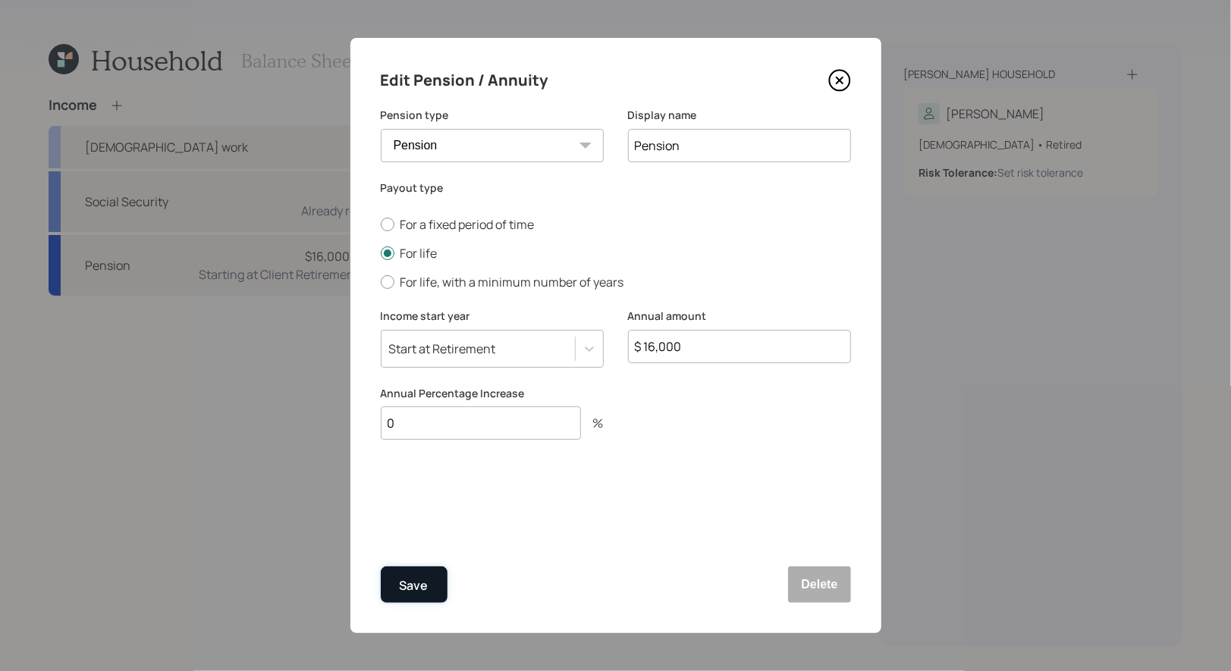
click at [419, 588] on div "Save" at bounding box center [414, 586] width 29 height 20
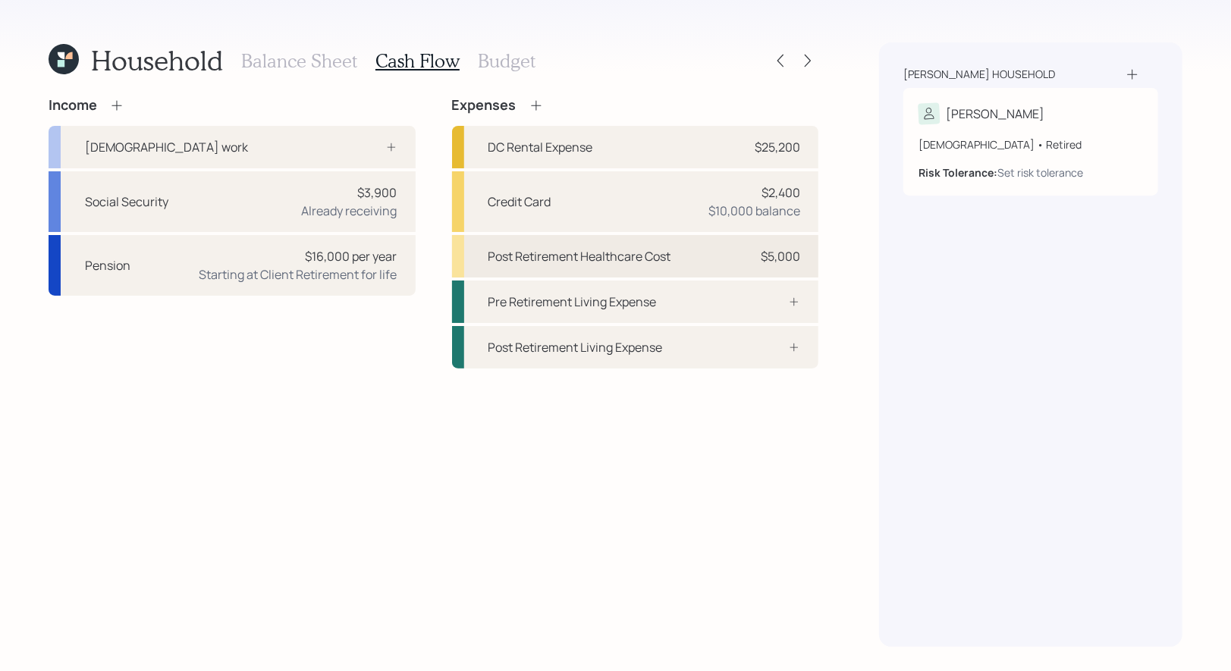
click at [498, 248] on div "Post Retirement Healthcare Cost" at bounding box center [579, 256] width 183 height 18
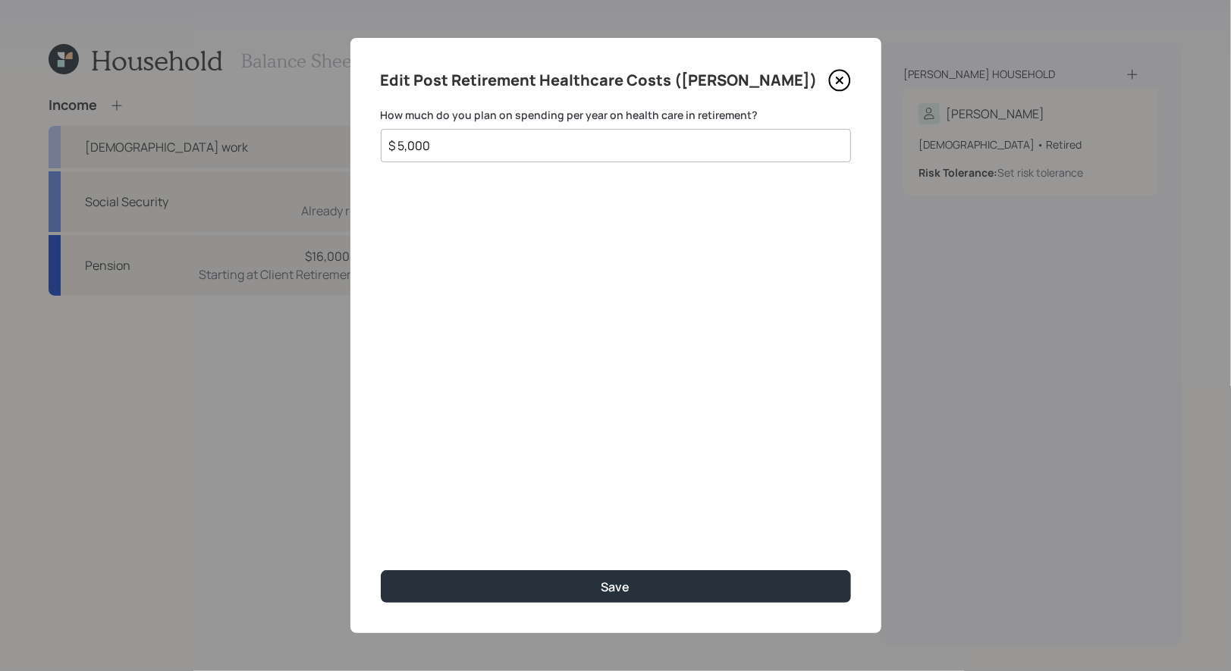
click at [840, 79] on icon at bounding box center [839, 80] width 6 height 6
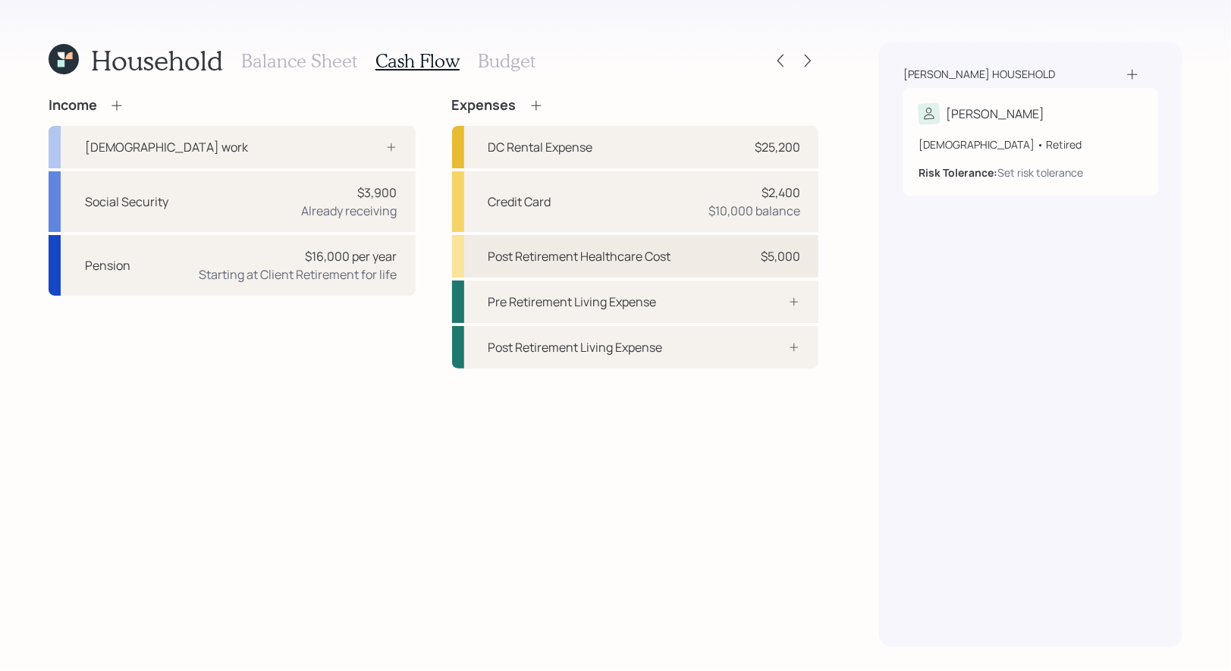
click at [582, 256] on div "Post Retirement Healthcare Cost" at bounding box center [579, 256] width 183 height 18
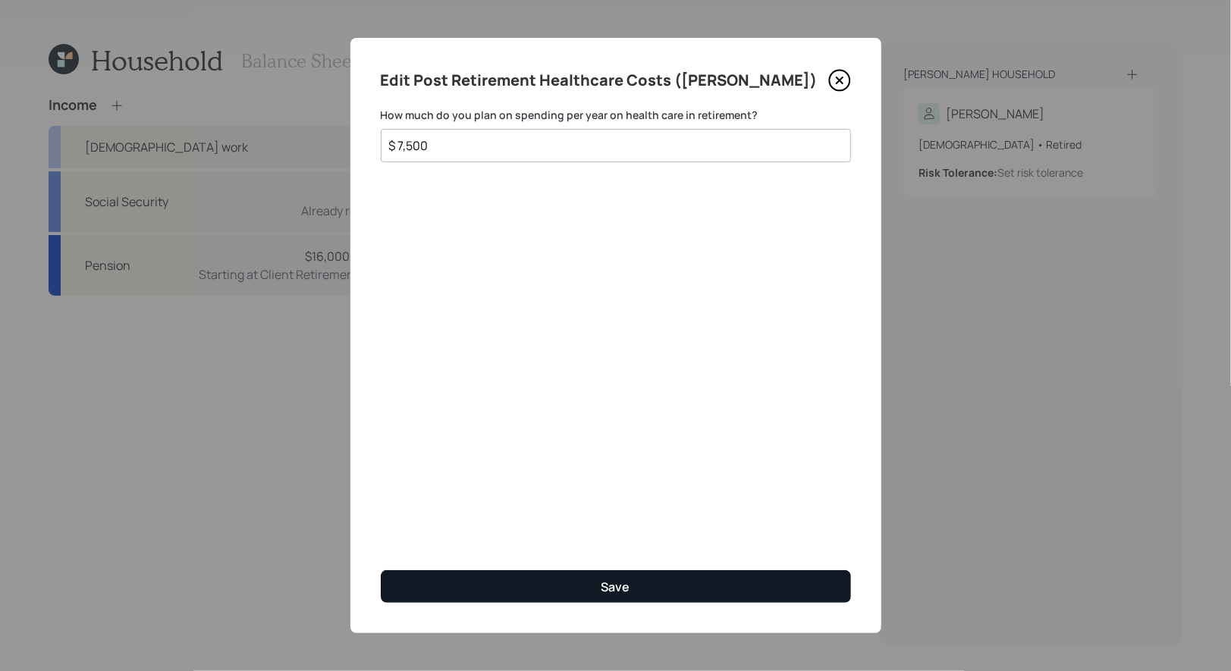
type input "$ 7,500"
click at [544, 591] on button "Save" at bounding box center [616, 586] width 470 height 33
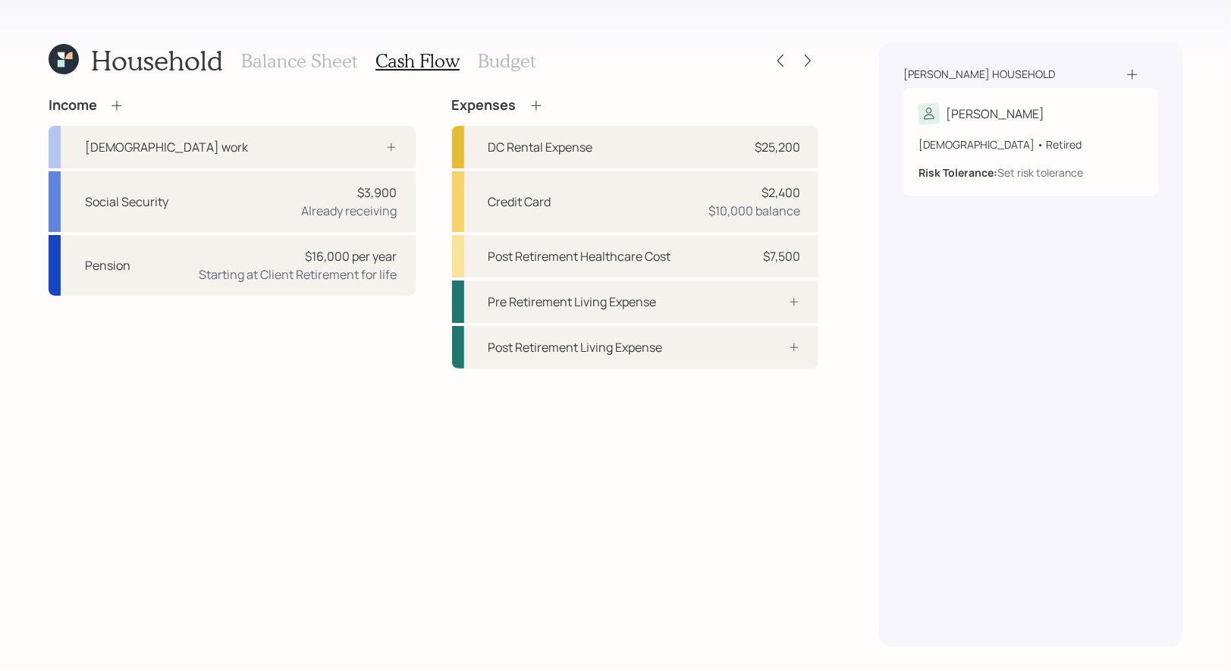
click at [490, 61] on h3 "Budget" at bounding box center [507, 61] width 58 height 22
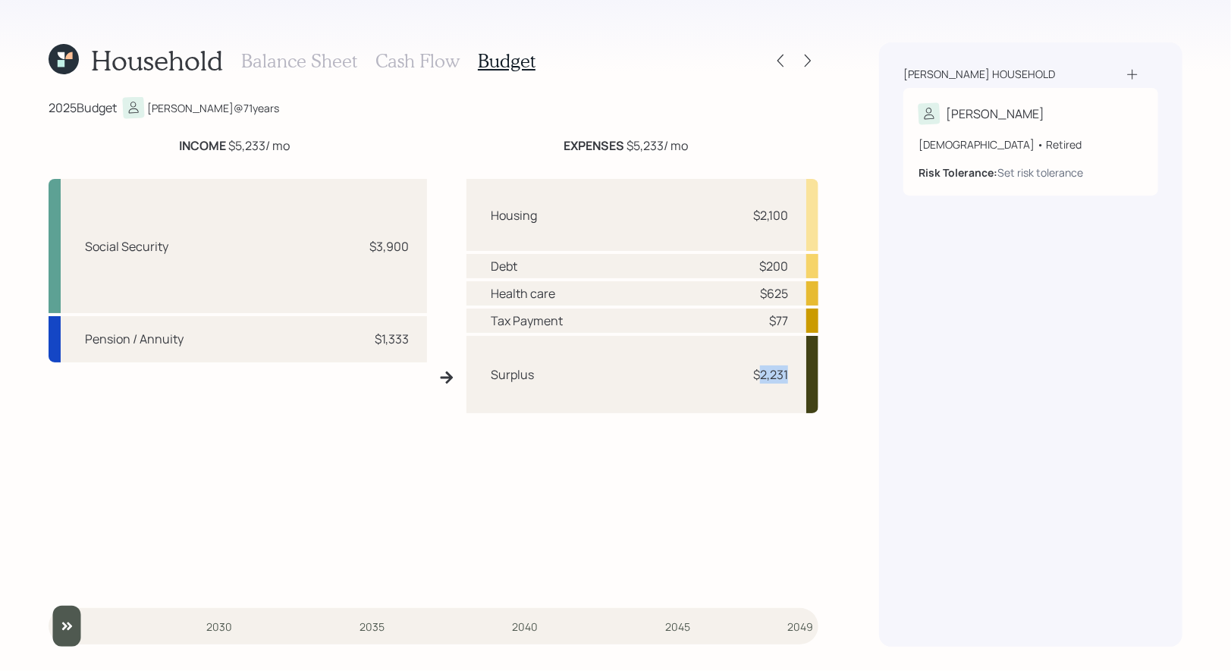
drag, startPoint x: 790, startPoint y: 379, endPoint x: 757, endPoint y: 378, distance: 33.4
click at [757, 378] on div "Surplus $2,231" at bounding box center [642, 374] width 352 height 77
click at [735, 445] on div "Housing $2,100 Debt $200 Health care $625 Tax Payment $77 Surplus $2,231" at bounding box center [642, 383] width 352 height 409
click at [417, 57] on h3 "Cash Flow" at bounding box center [417, 61] width 84 height 22
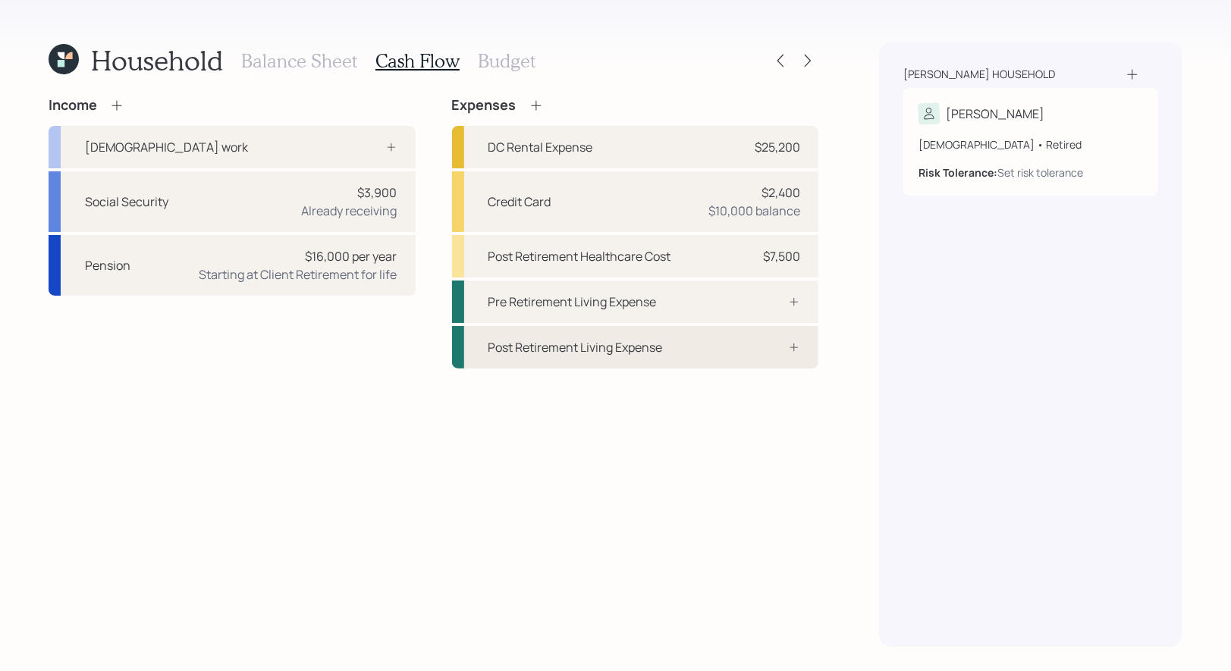
click at [554, 343] on div "Post Retirement Living Expense" at bounding box center [575, 347] width 174 height 18
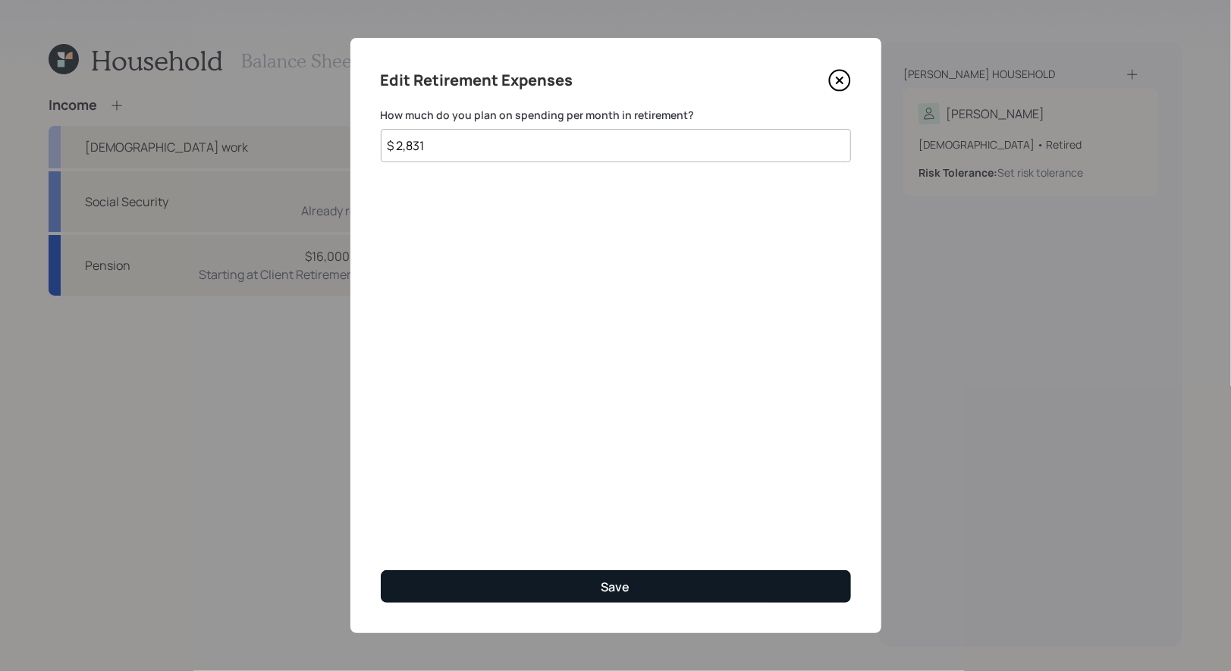
type input "$ 2,831"
click at [549, 584] on button "Save" at bounding box center [616, 586] width 470 height 33
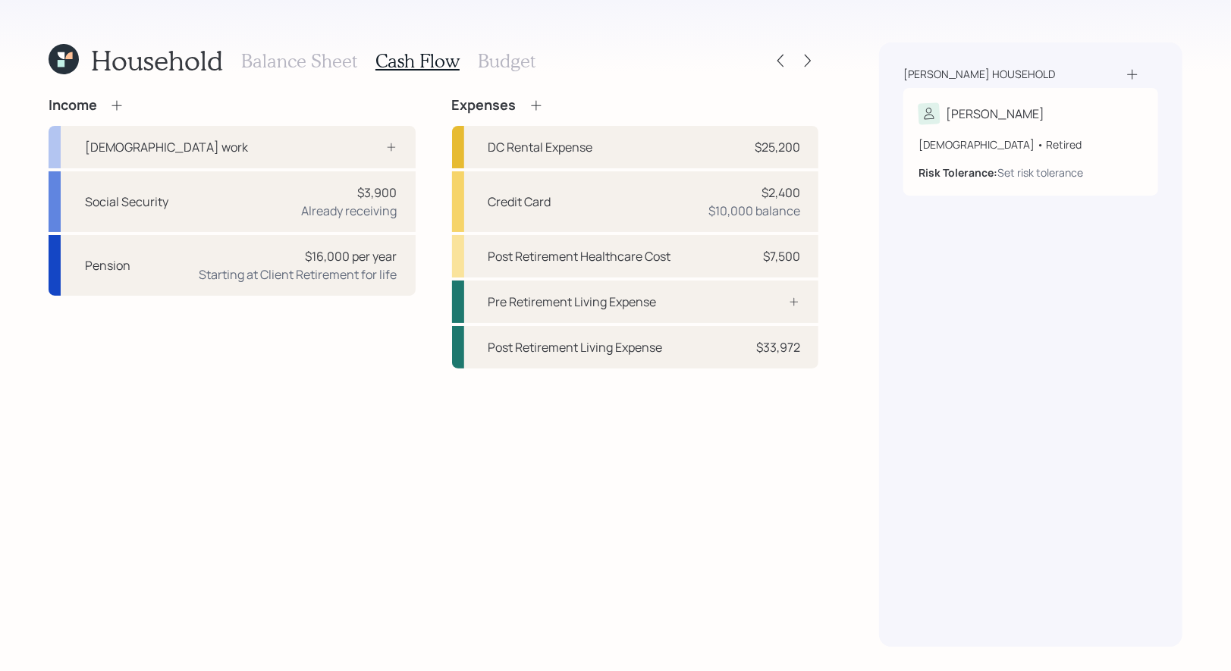
click at [500, 64] on h3 "Budget" at bounding box center [507, 61] width 58 height 22
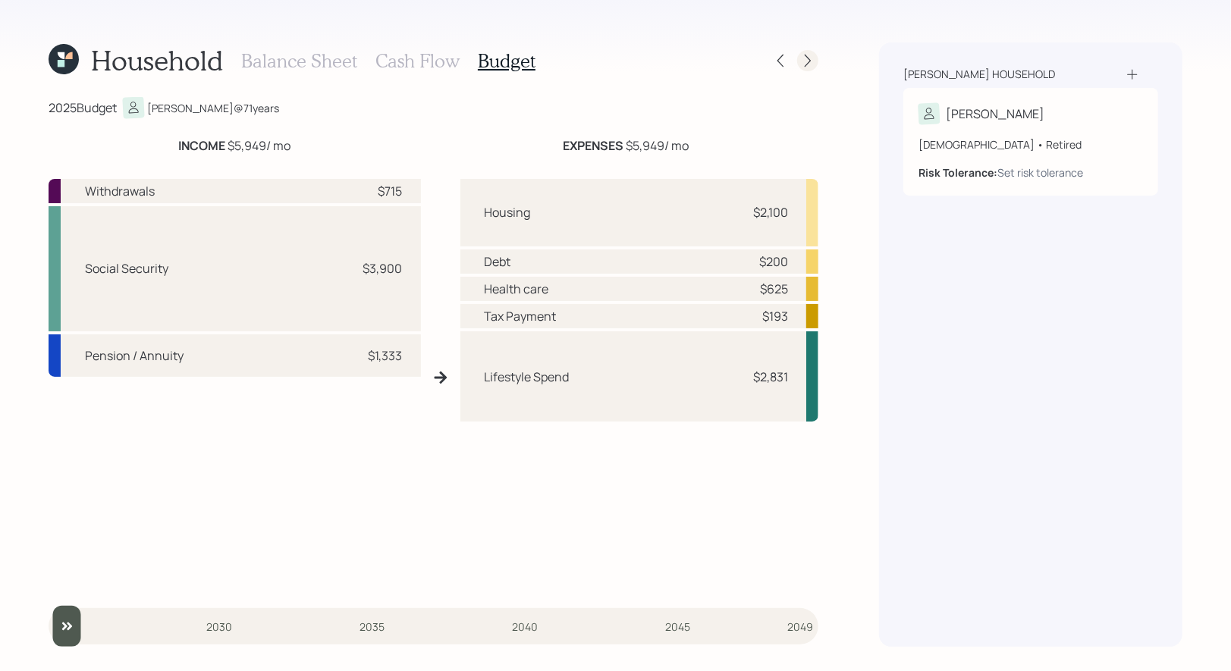
click at [805, 61] on icon at bounding box center [807, 60] width 15 height 15
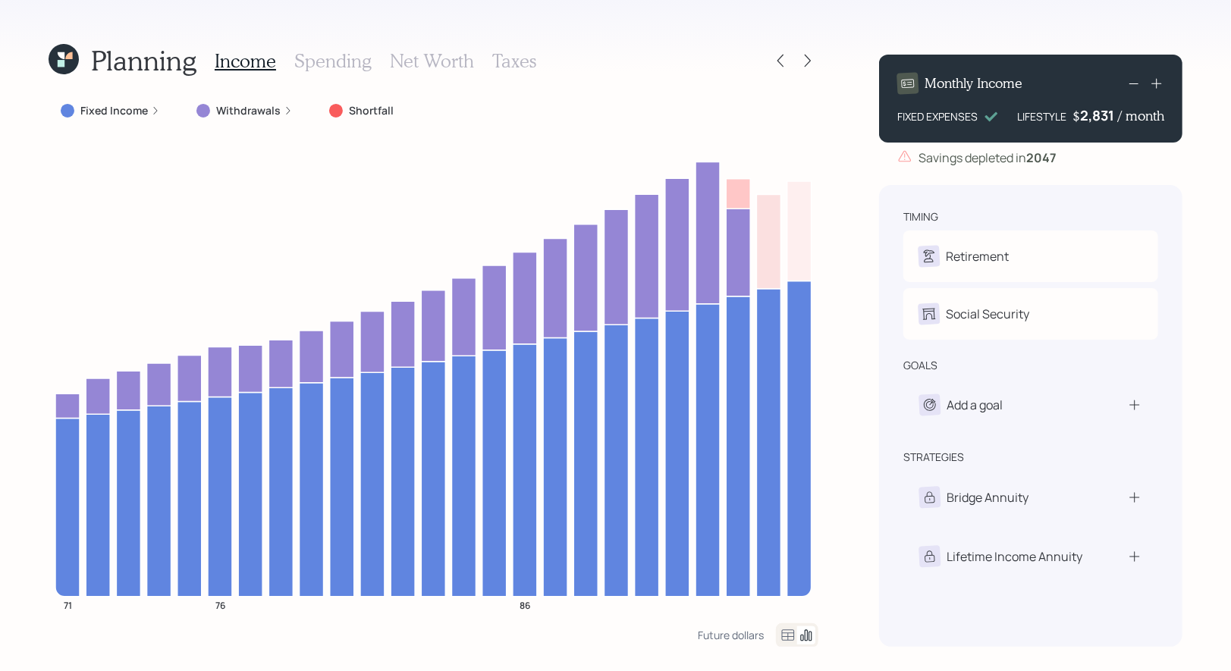
click at [235, 103] on label "Withdrawals" at bounding box center [248, 110] width 64 height 15
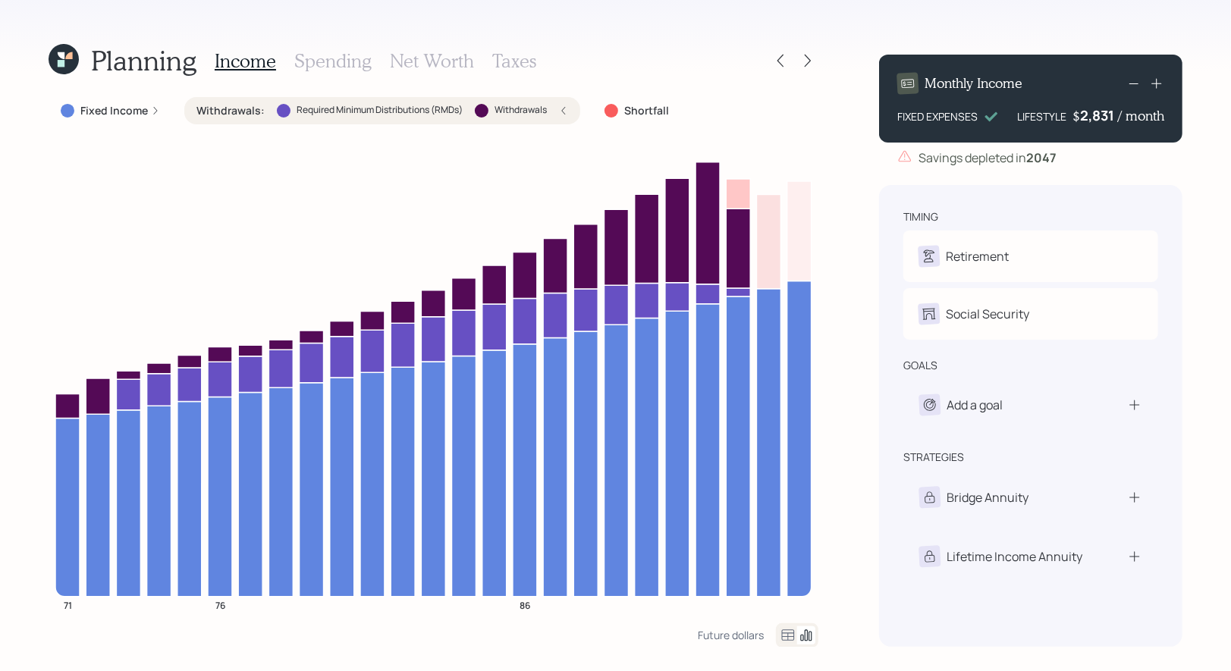
click at [562, 115] on div "Withdrawals : Required Minimum Distributions (RMDs) Withdrawals" at bounding box center [382, 110] width 372 height 15
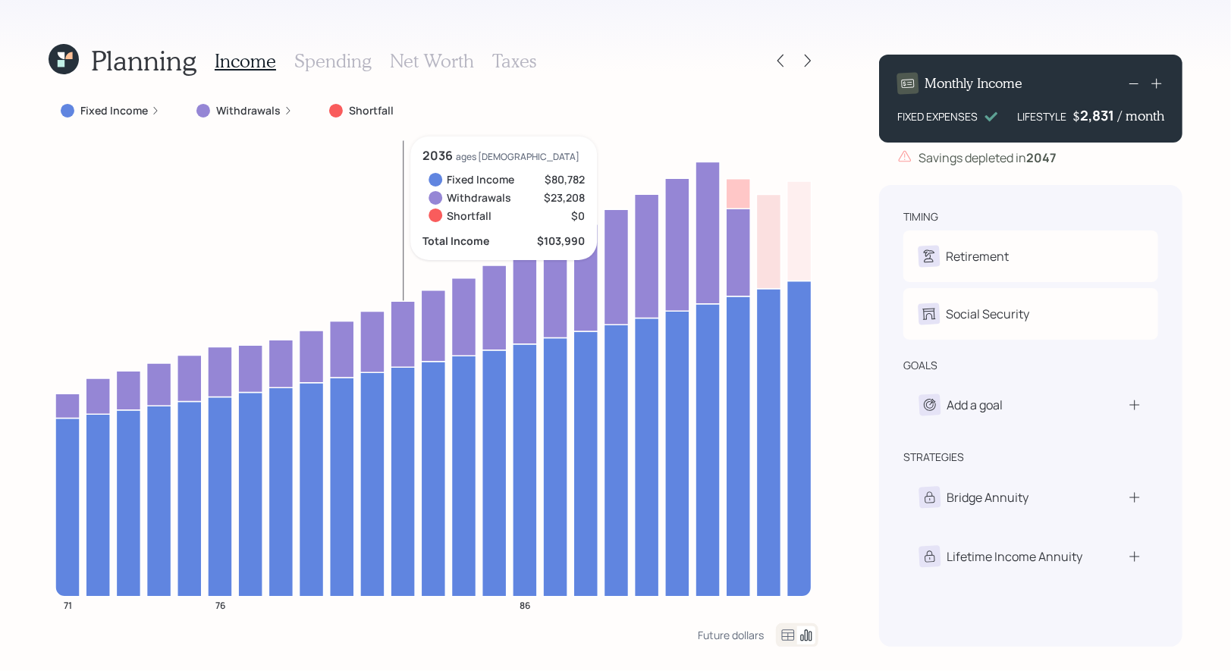
click at [71, 65] on icon at bounding box center [64, 59] width 30 height 30
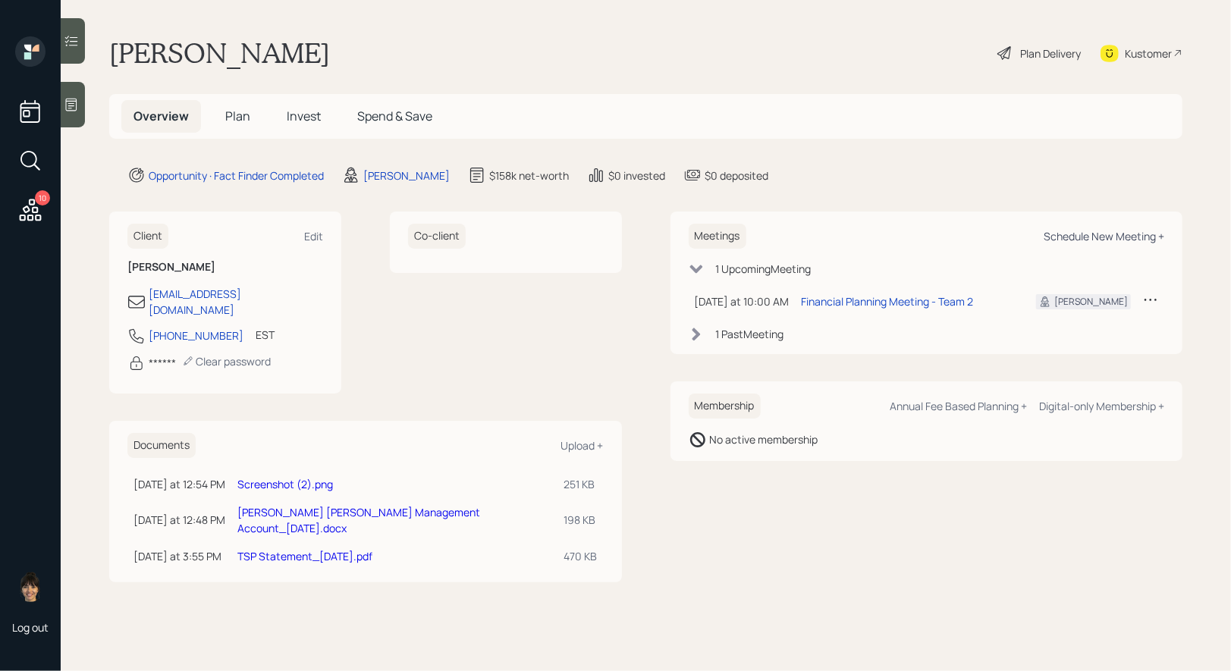
click at [1117, 233] on div "Schedule New Meeting +" at bounding box center [1103, 236] width 121 height 14
select select "8b79112e-3cfb-44f9-89e7-15267fe946c1"
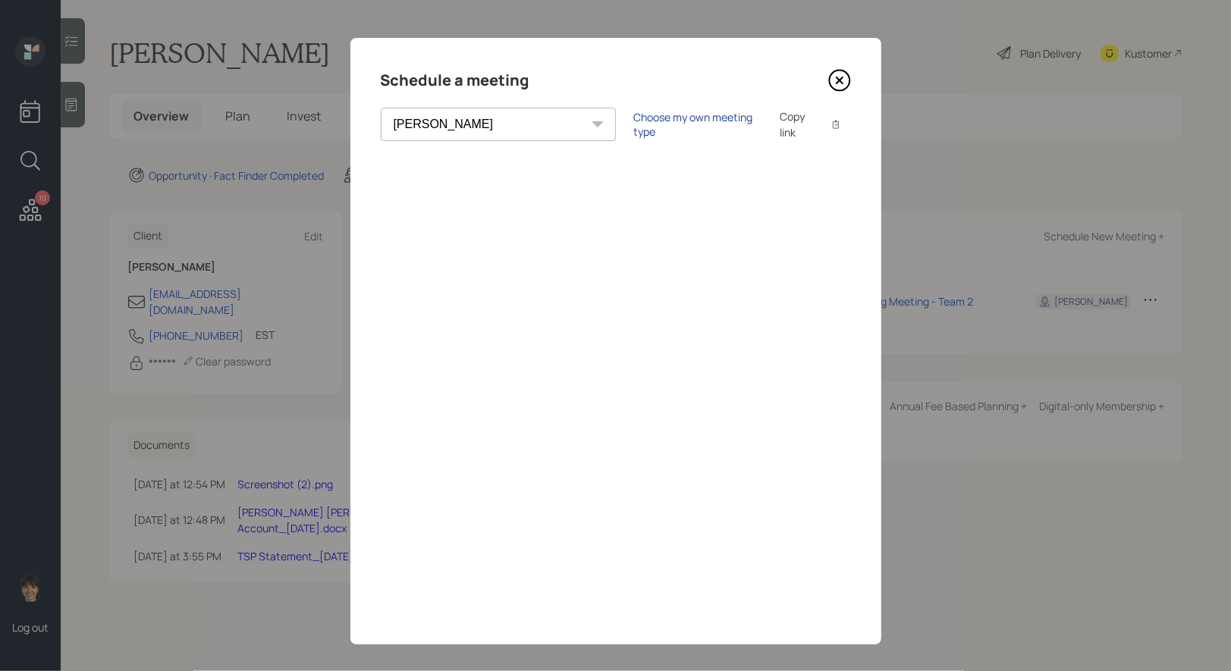
click at [634, 123] on div "Choose my own meeting type" at bounding box center [697, 124] width 127 height 29
click at [839, 78] on icon at bounding box center [839, 80] width 23 height 23
